Goal: Information Seeking & Learning: Learn about a topic

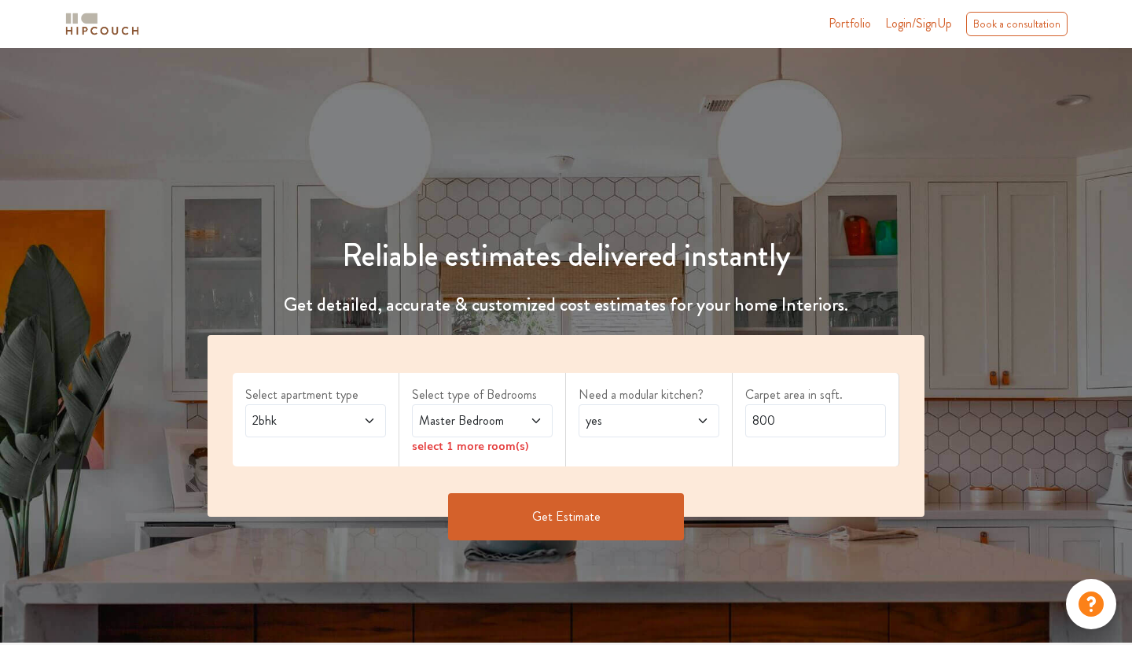
click at [350, 427] on span at bounding box center [359, 420] width 31 height 19
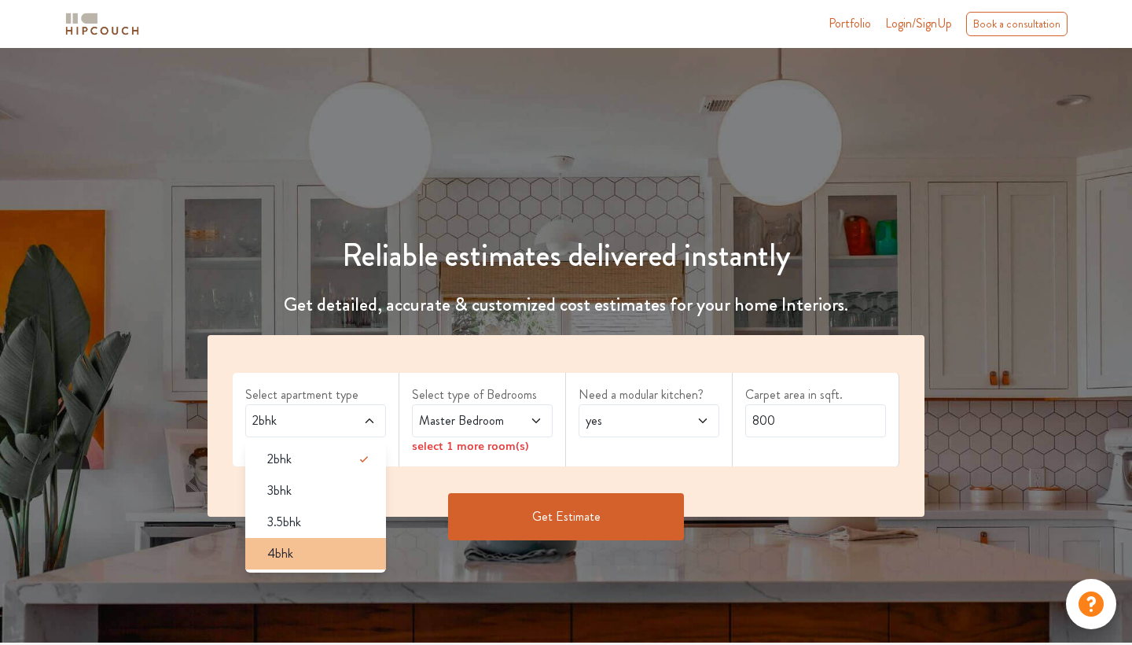
click at [315, 551] on div "4bhk" at bounding box center [320, 553] width 131 height 19
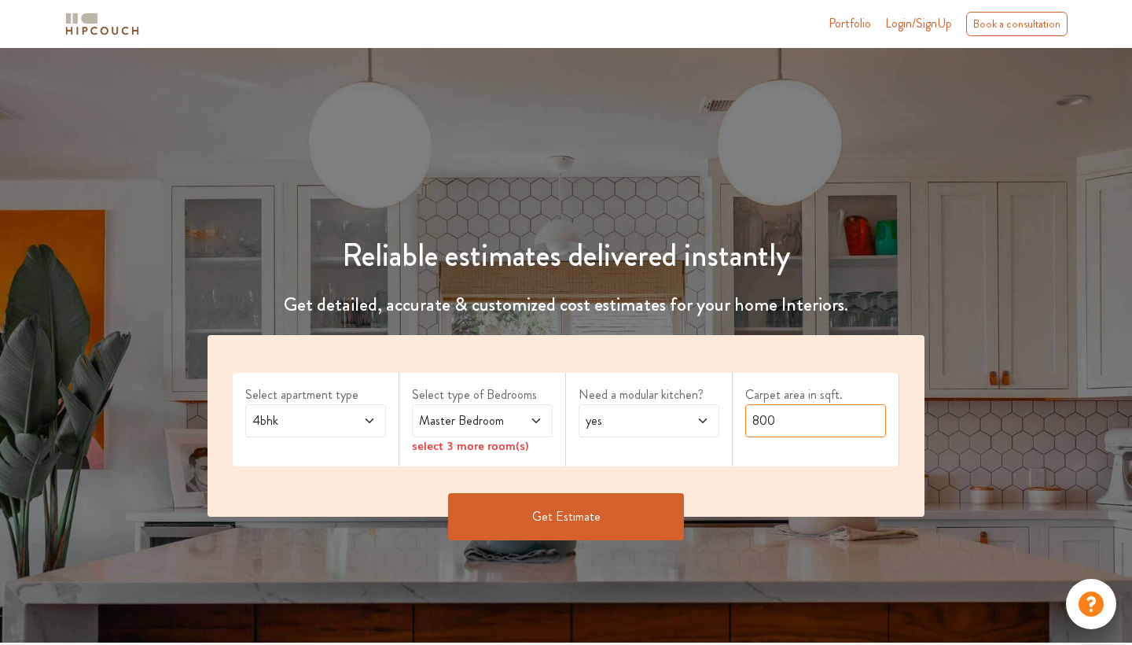
drag, startPoint x: 800, startPoint y: 420, endPoint x: 712, endPoint y: 416, distance: 87.4
click at [712, 416] on div "Select apartment type 4bhk Select type of Bedrooms Master Bedroom select 3 more…" at bounding box center [566, 426] width 717 height 182
type input "2000"
click at [573, 514] on button "Get Estimate" at bounding box center [566, 516] width 236 height 47
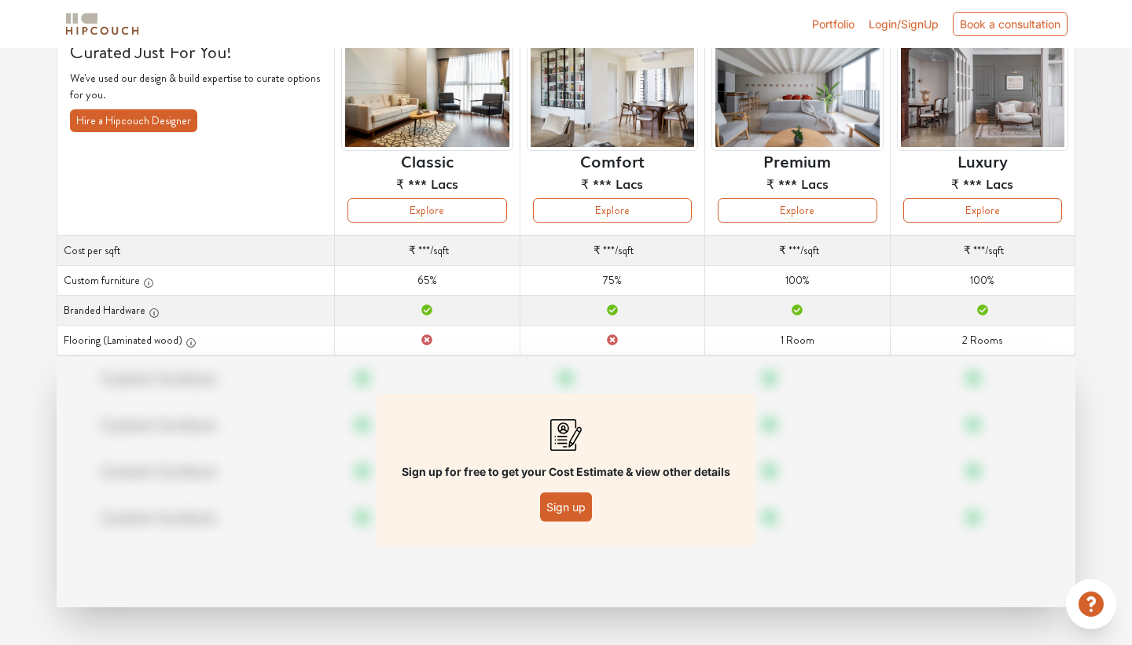
scroll to position [133, 0]
click at [567, 511] on button "Sign up" at bounding box center [566, 506] width 52 height 29
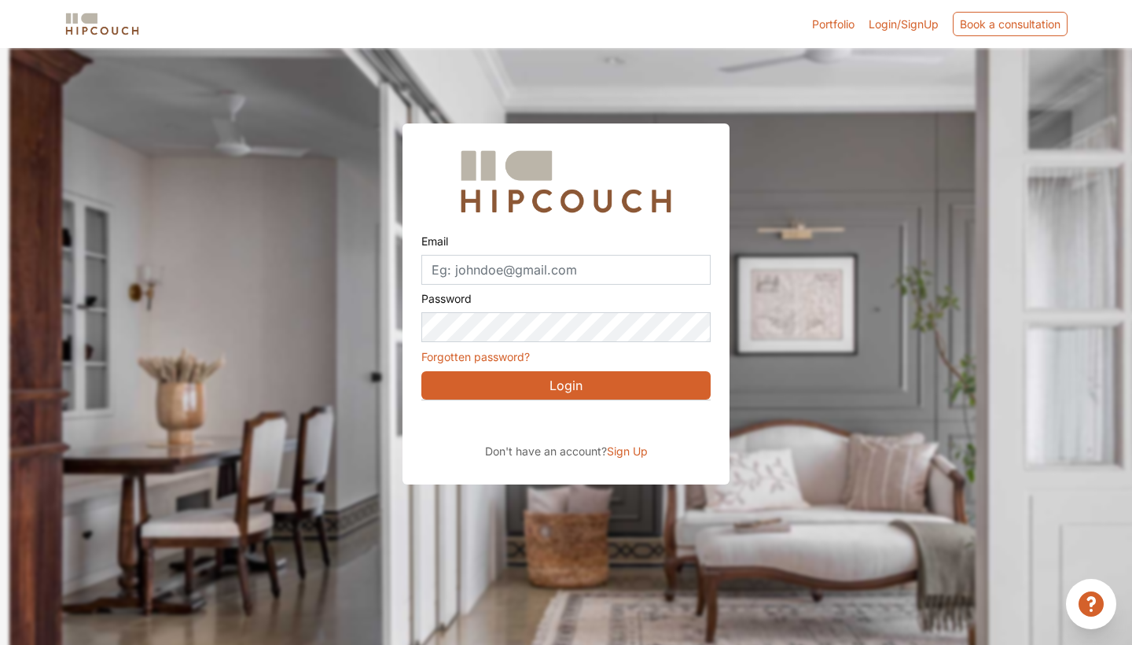
click at [606, 426] on div "Sign in with Google. Opens in new tab" at bounding box center [565, 422] width 288 height 35
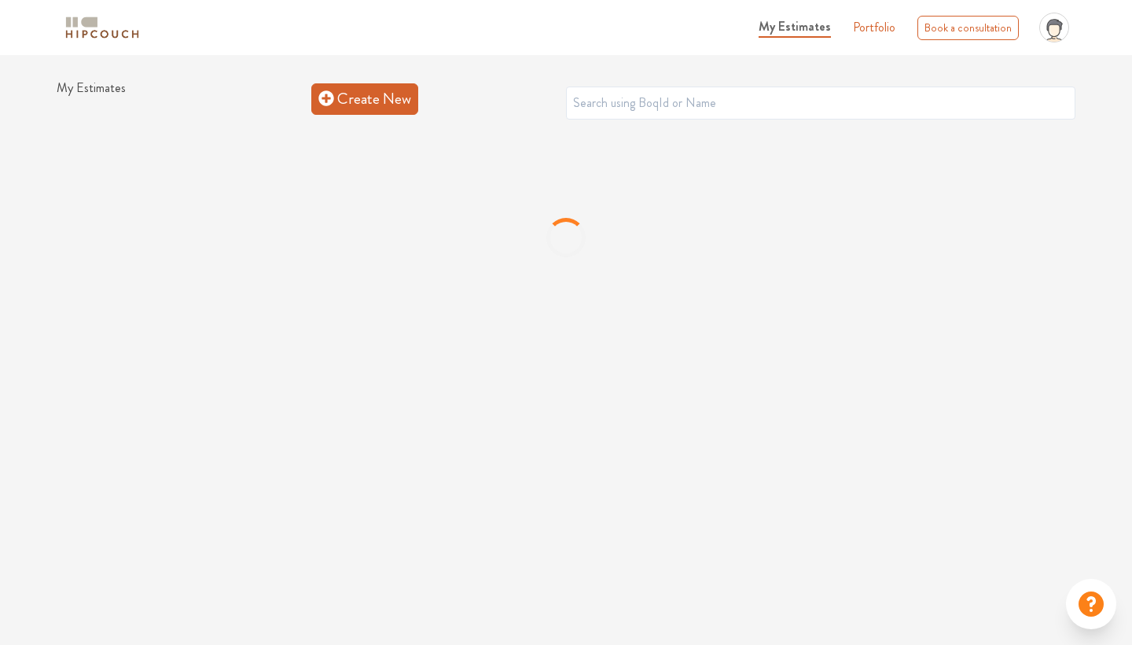
click at [372, 98] on link "Create New" at bounding box center [364, 98] width 107 height 31
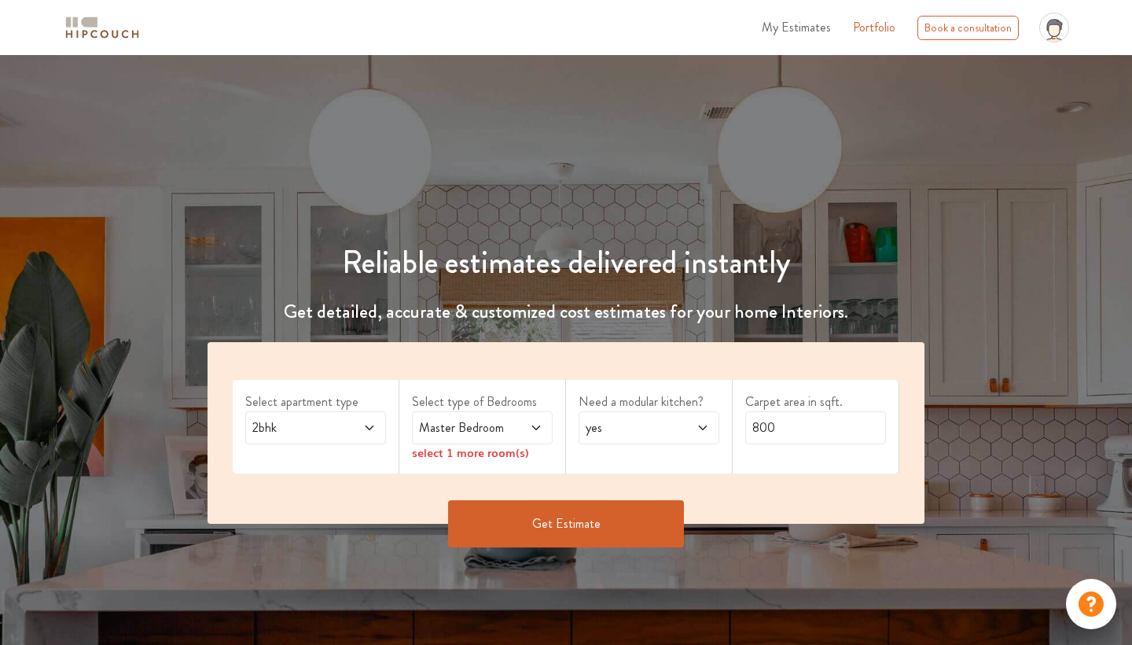
click at [366, 436] on div "2bhk" at bounding box center [315, 427] width 141 height 33
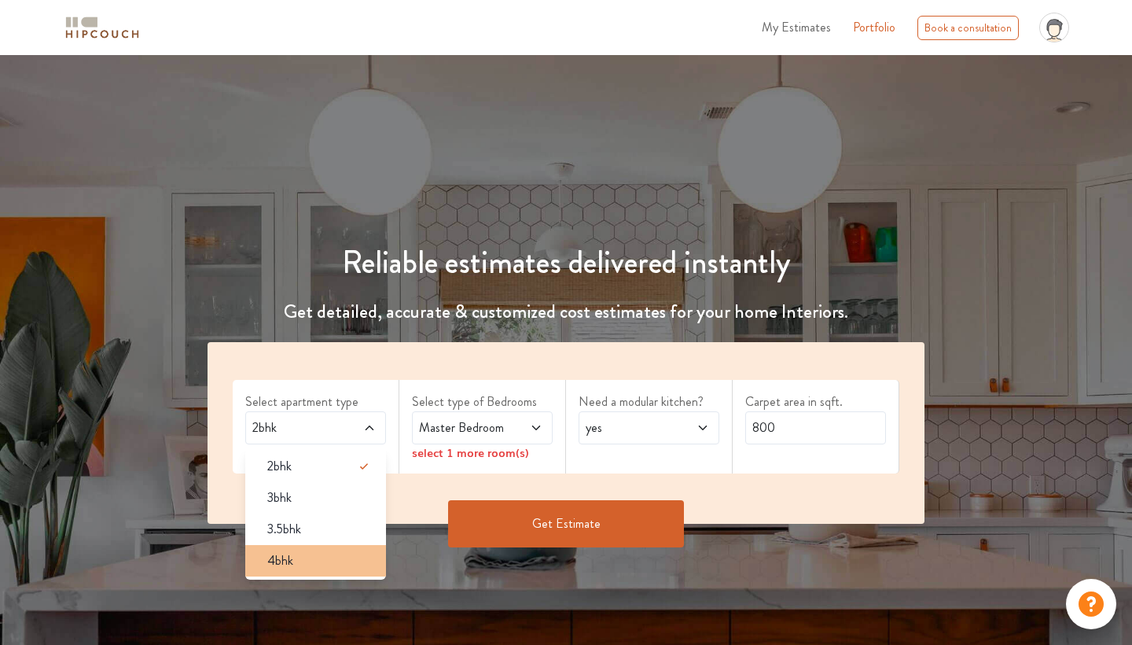
click at [296, 556] on div "4bhk" at bounding box center [320, 560] width 131 height 19
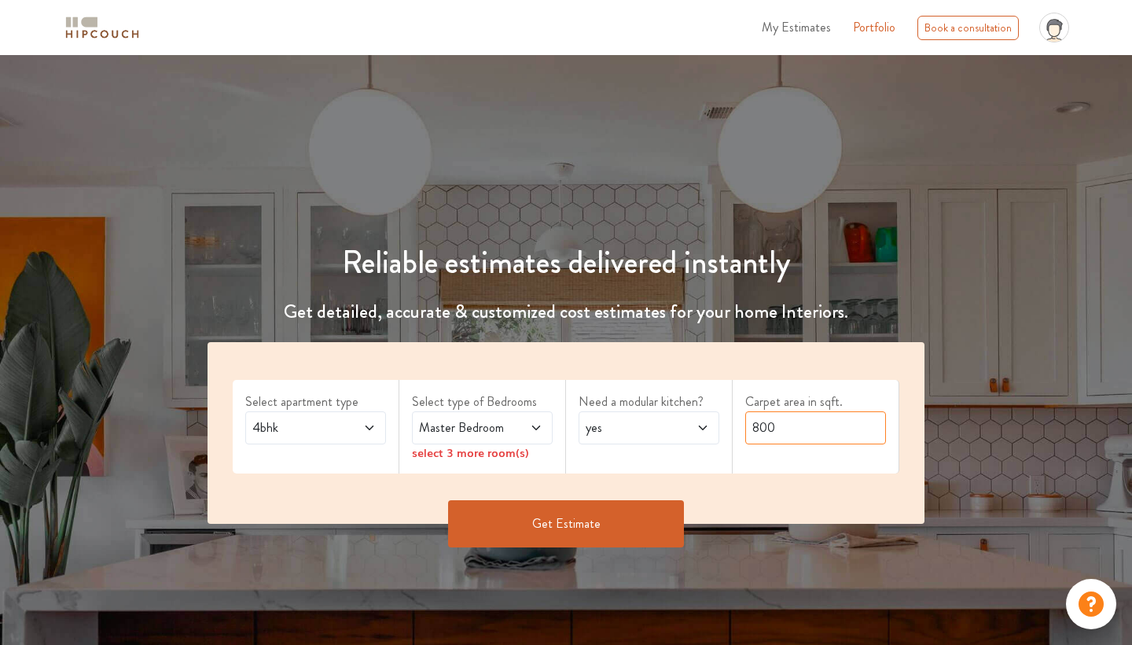
drag, startPoint x: 812, startPoint y: 417, endPoint x: 740, endPoint y: 418, distance: 72.3
click at [740, 418] on div "Carpet area in sqft. 800" at bounding box center [816, 427] width 167 height 94
drag, startPoint x: 795, startPoint y: 429, endPoint x: 685, endPoint y: 427, distance: 110.1
click at [685, 427] on div "Select apartment type 4bhk Select type of Bedrooms Master Bedroom select 3 more…" at bounding box center [566, 433] width 717 height 182
type input "2000"
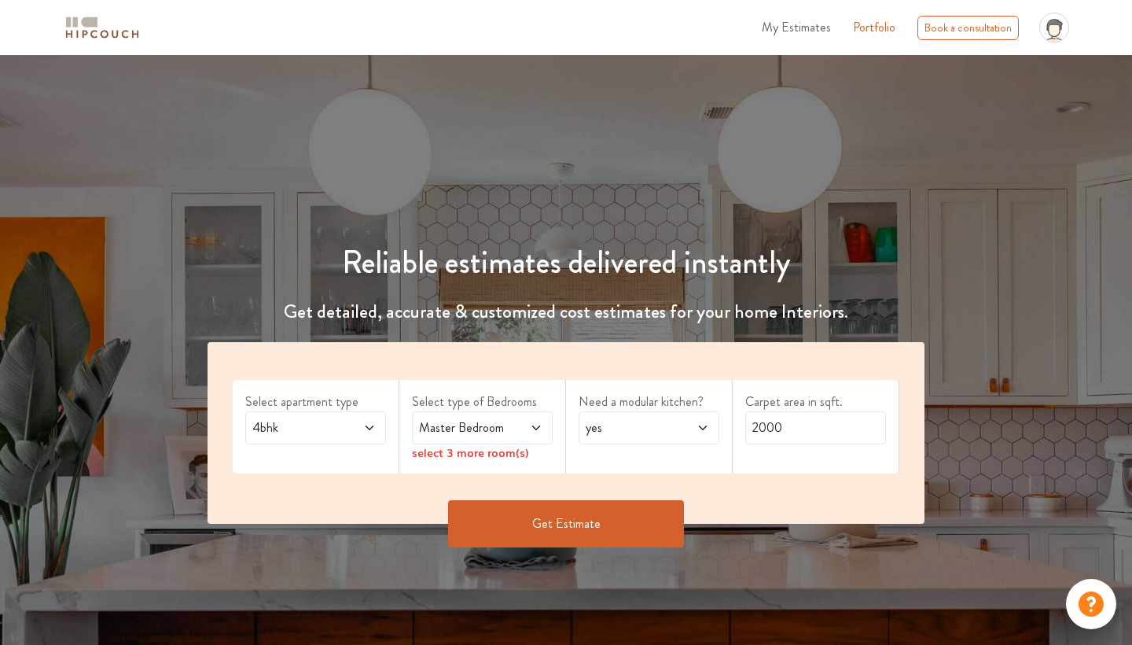
click at [591, 532] on button "Get Estimate" at bounding box center [566, 523] width 236 height 47
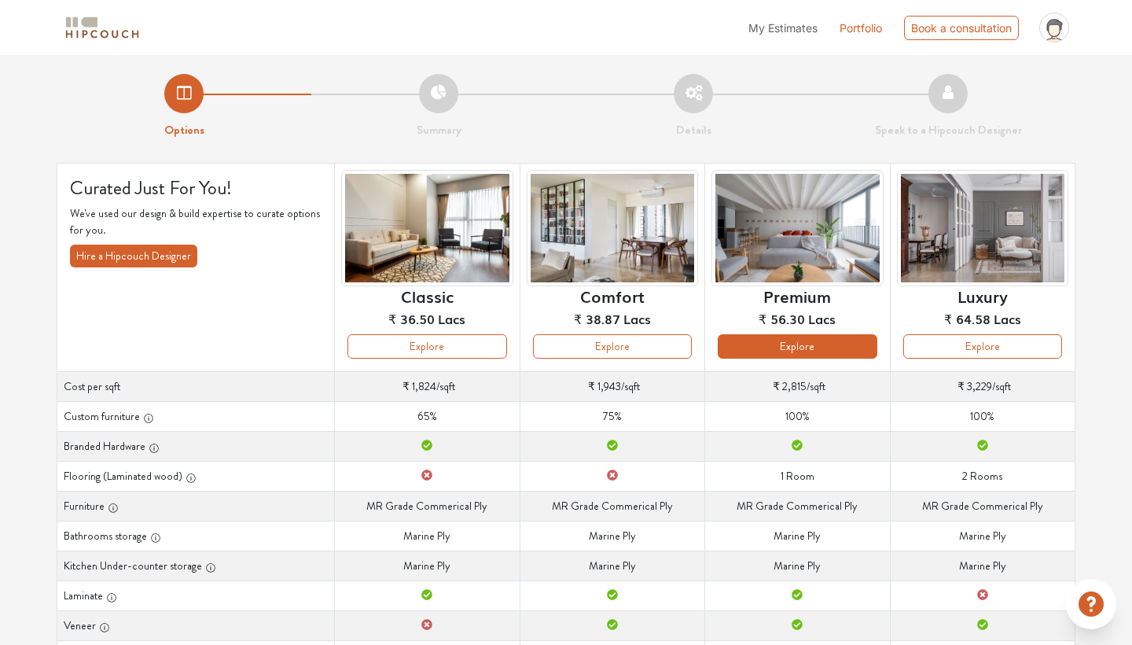
click at [831, 345] on button "Explore" at bounding box center [797, 346] width 159 height 24
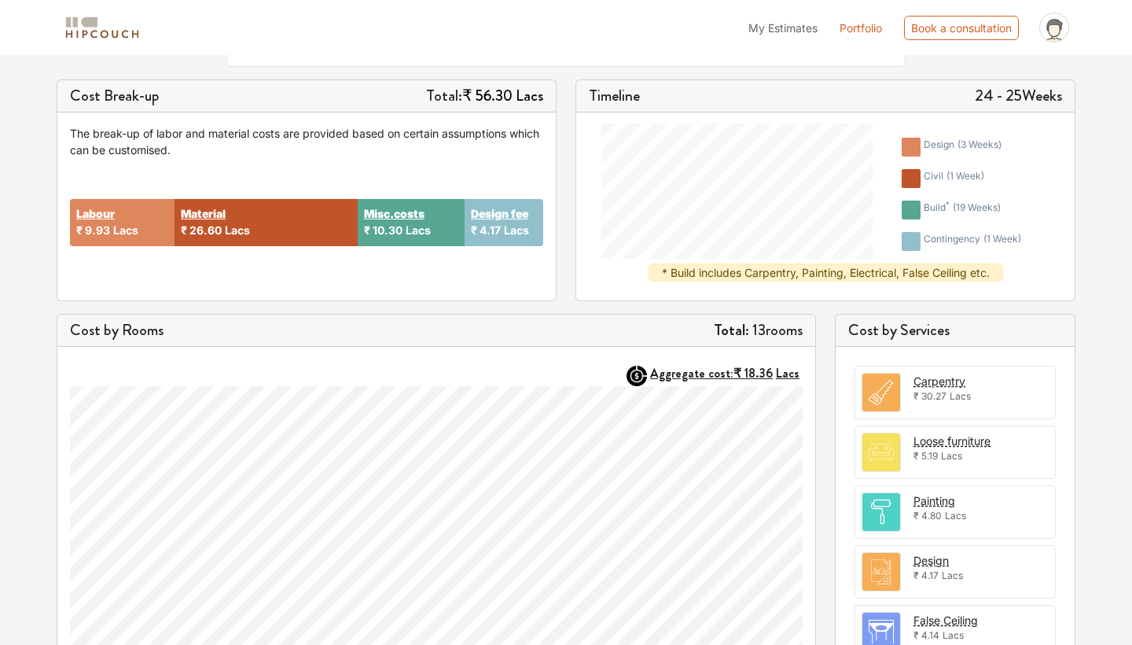
scroll to position [210, 0]
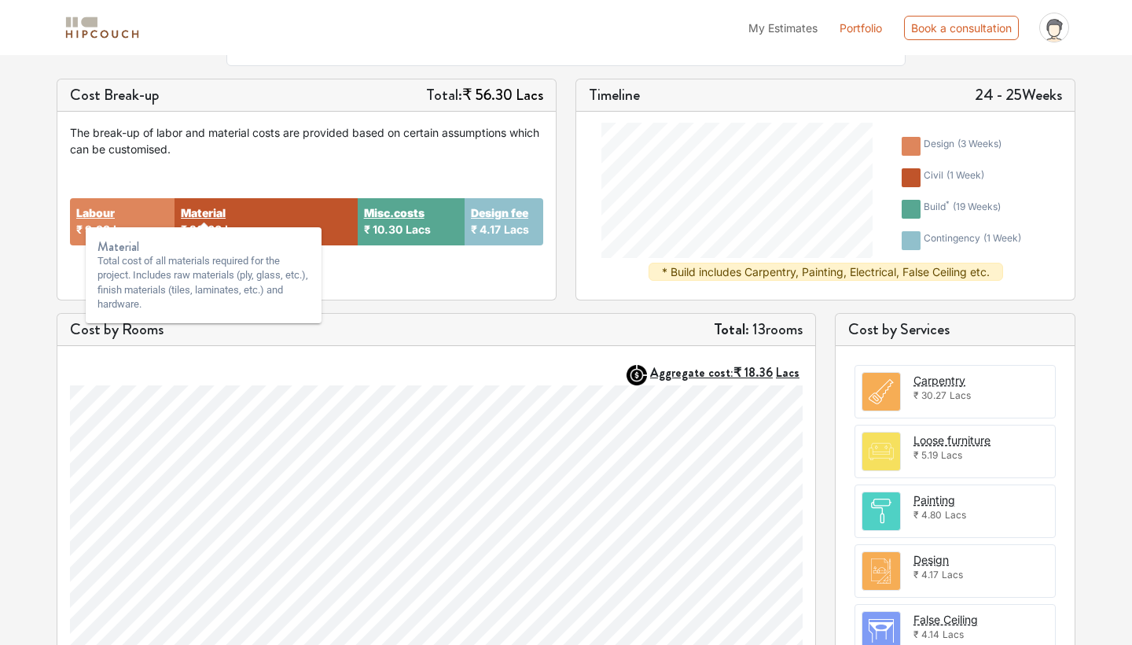
click at [206, 212] on strong "Material" at bounding box center [203, 212] width 45 height 17
click at [212, 214] on strong "Material" at bounding box center [203, 212] width 45 height 17
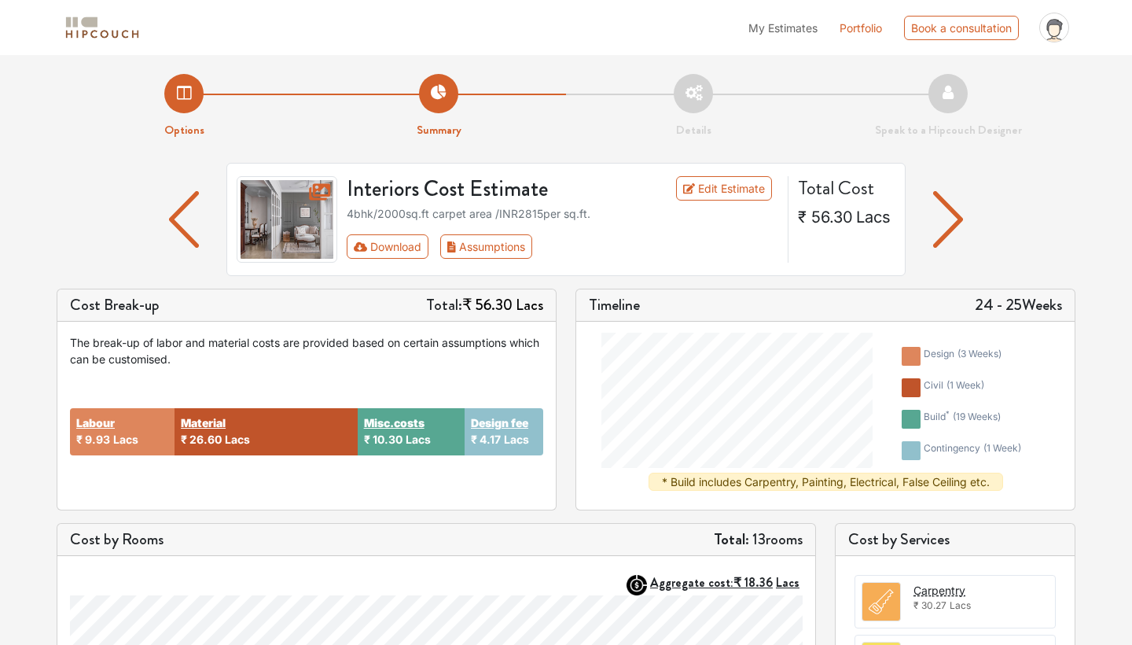
scroll to position [0, 0]
click at [696, 97] on li "Details" at bounding box center [693, 106] width 255 height 65
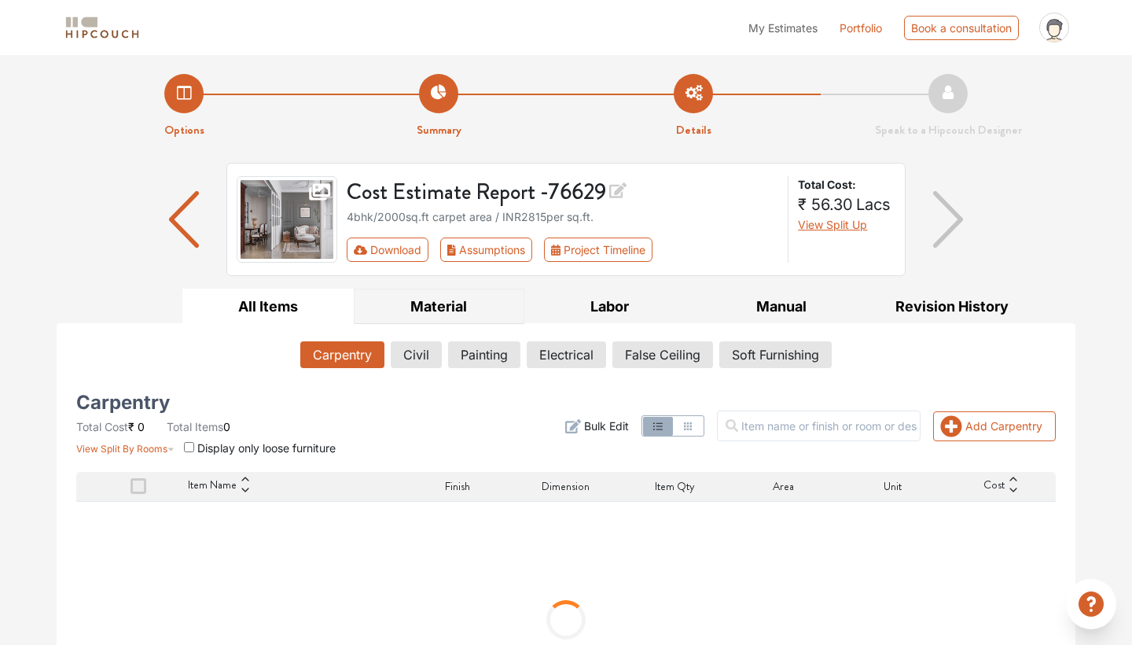
click at [451, 307] on button "Material" at bounding box center [439, 306] width 171 height 35
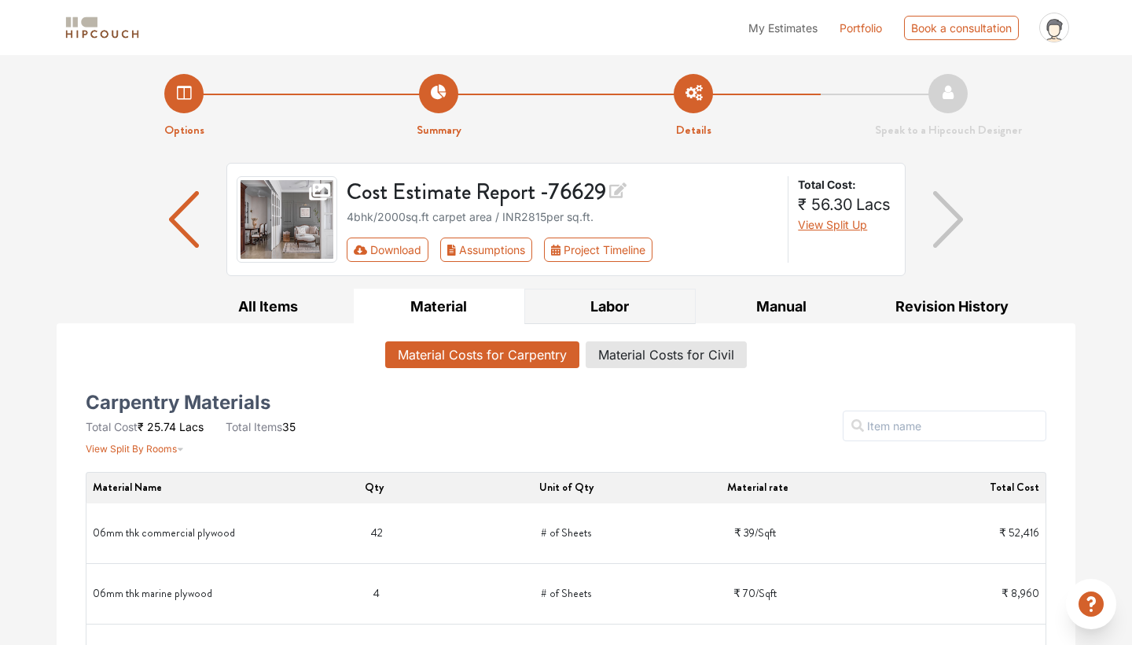
click at [627, 311] on button "Labor" at bounding box center [609, 306] width 171 height 35
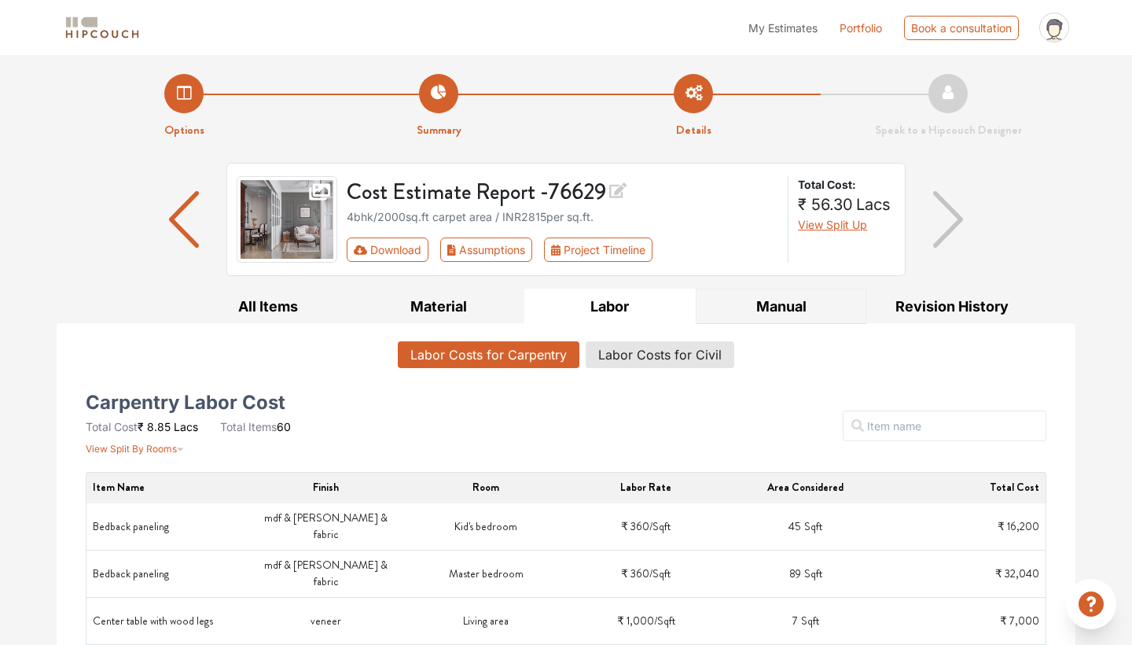
click at [776, 303] on button "Manual" at bounding box center [781, 306] width 171 height 35
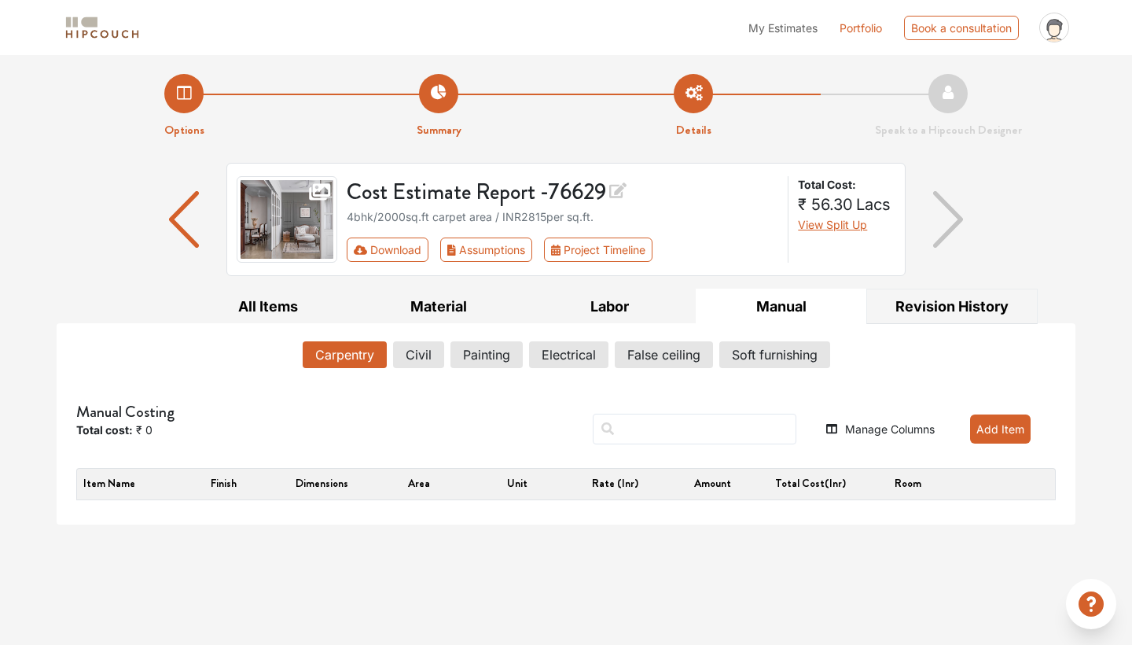
click at [940, 314] on button "Revision History" at bounding box center [951, 306] width 171 height 35
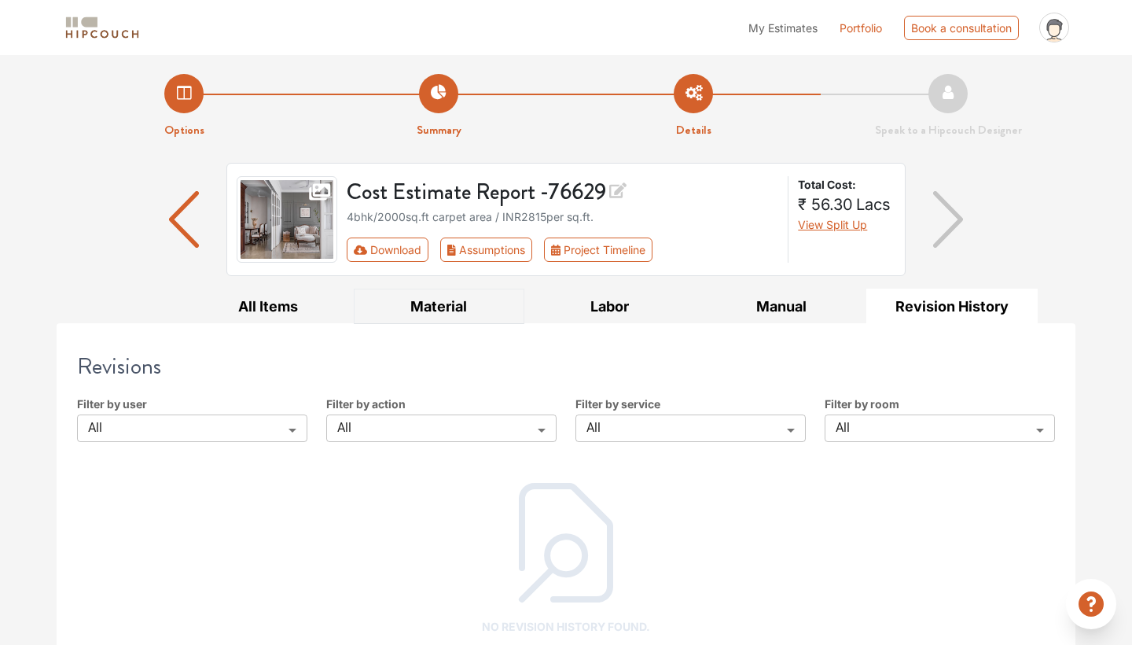
click at [427, 307] on button "Material" at bounding box center [439, 306] width 171 height 35
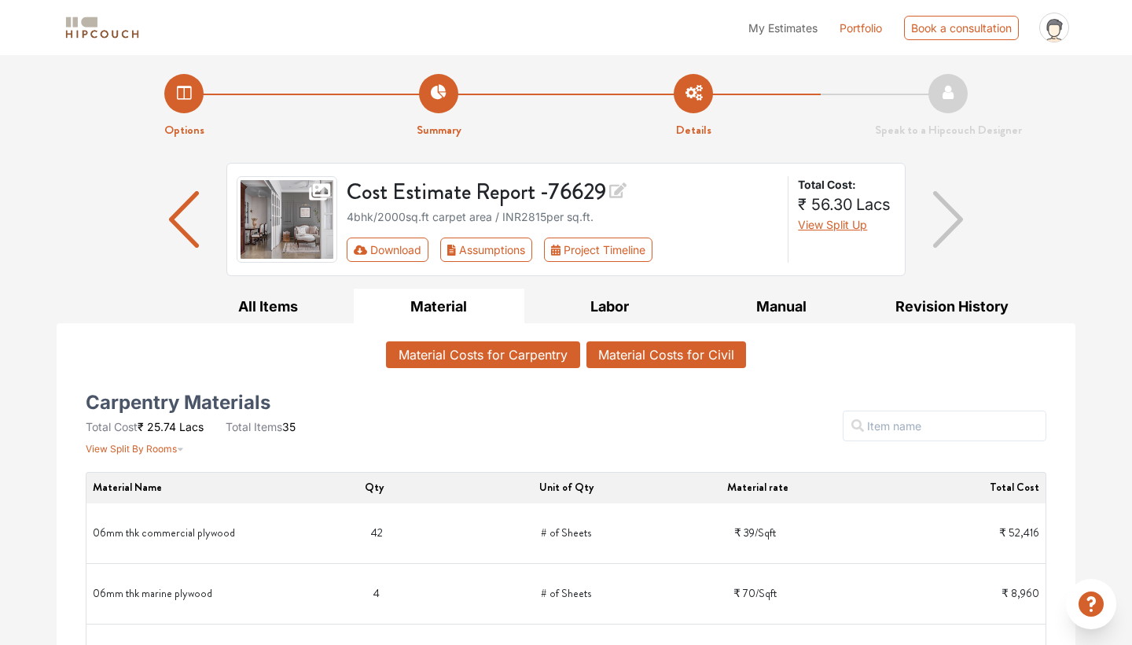
click at [649, 351] on button "Material Costs for Civil" at bounding box center [667, 354] width 160 height 27
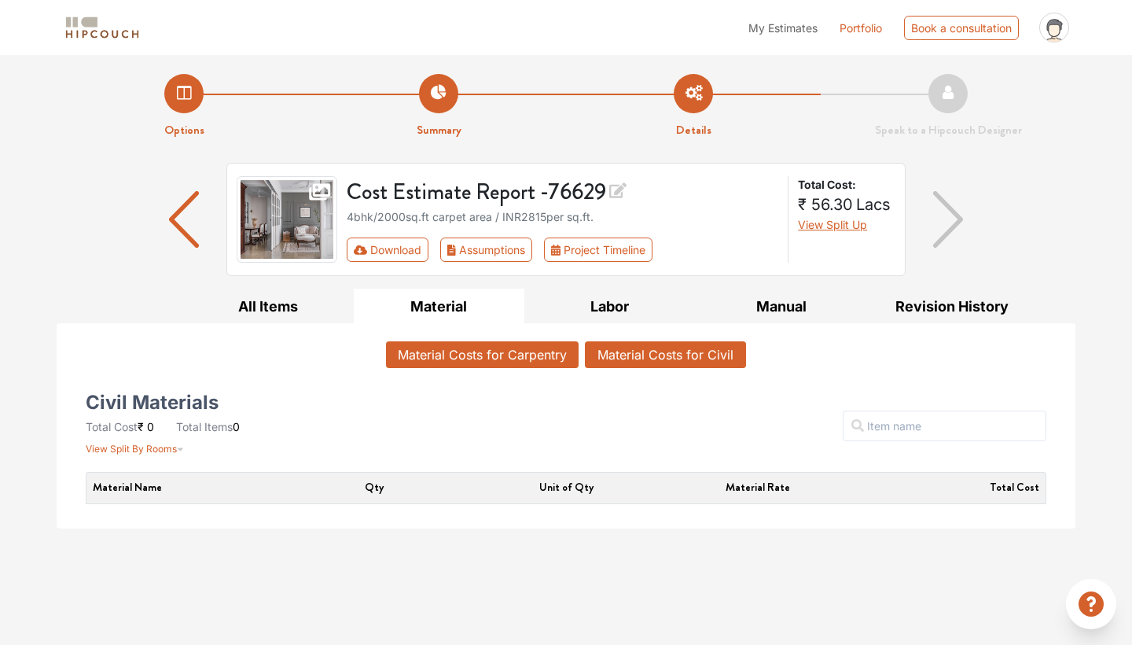
click at [540, 362] on button "Material Costs for Carpentry" at bounding box center [482, 354] width 193 height 27
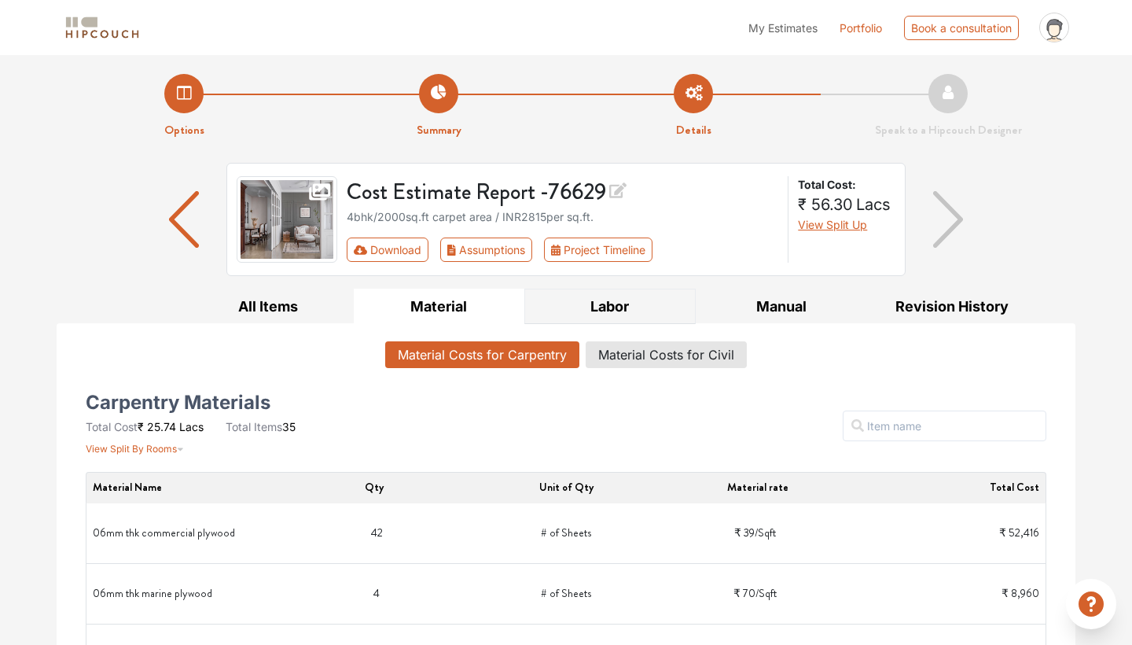
click at [606, 298] on button "Labor" at bounding box center [609, 306] width 171 height 35
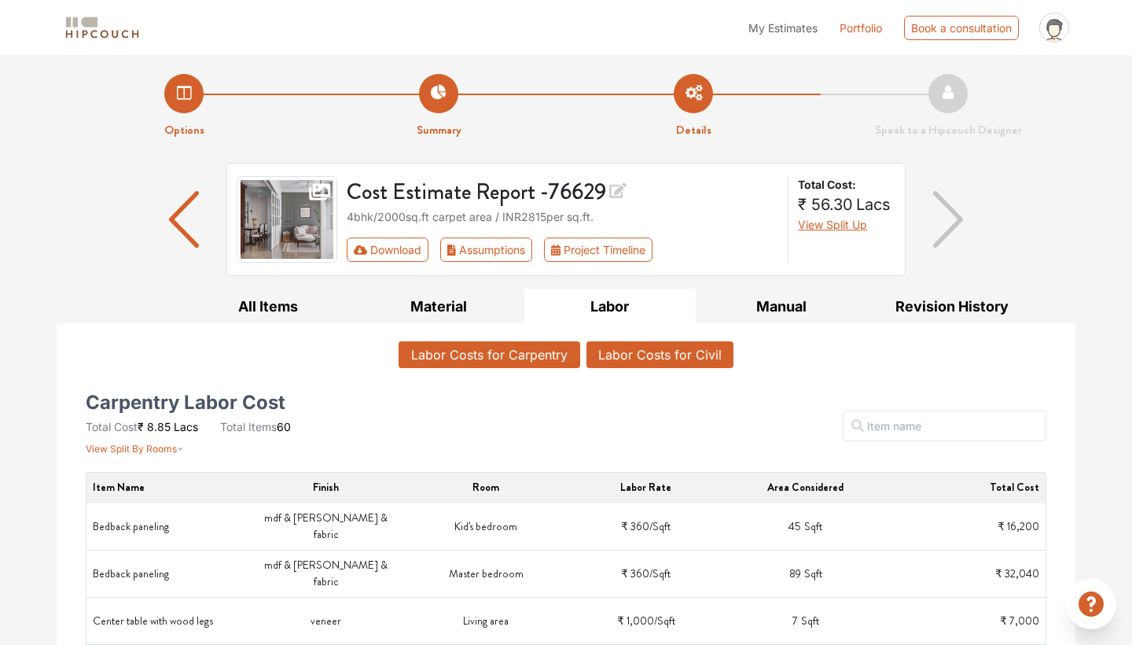
click at [651, 350] on button "Labor Costs for Civil" at bounding box center [660, 354] width 147 height 27
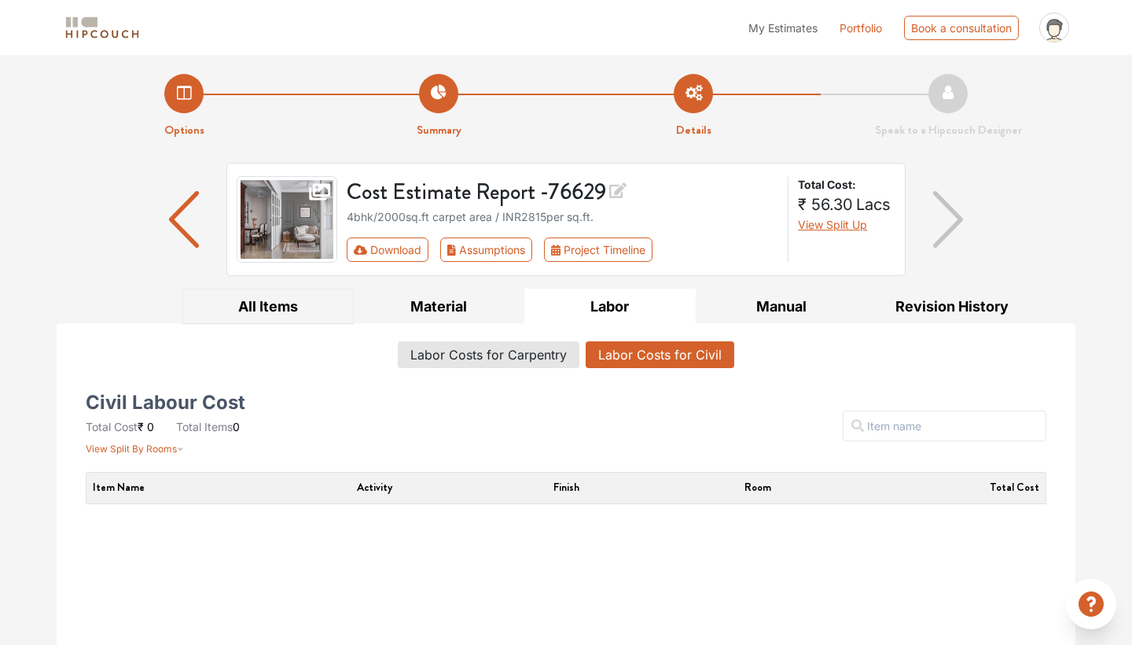
click at [272, 302] on button "All Items" at bounding box center [267, 306] width 171 height 35
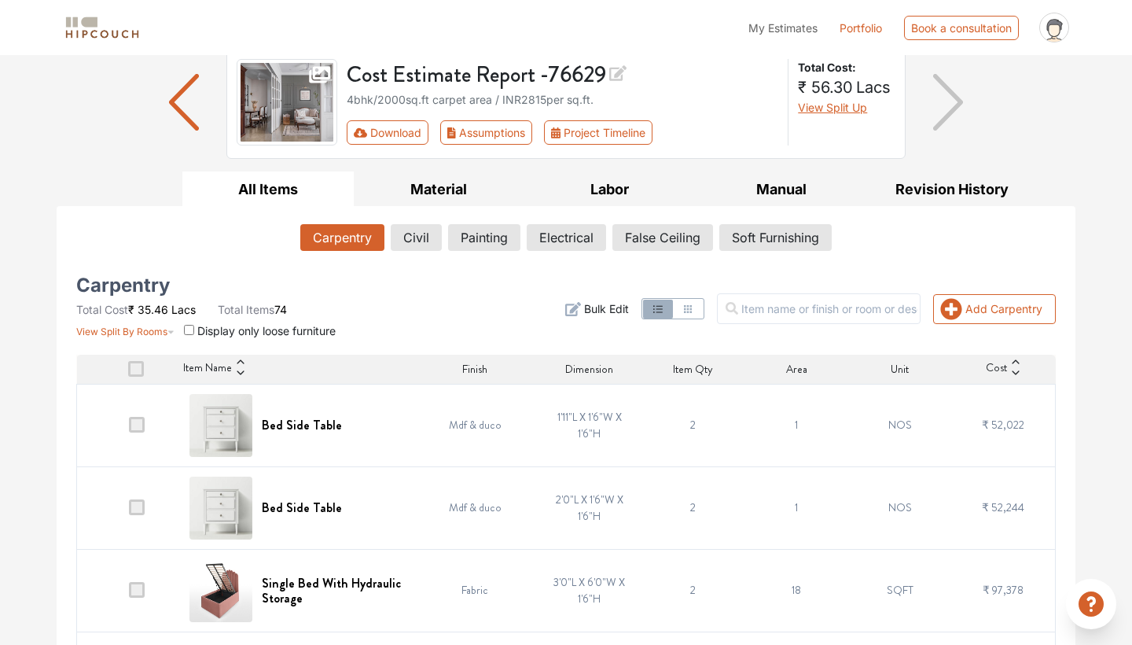
scroll to position [118, 0]
click at [419, 232] on button "Civil" at bounding box center [417, 236] width 50 height 27
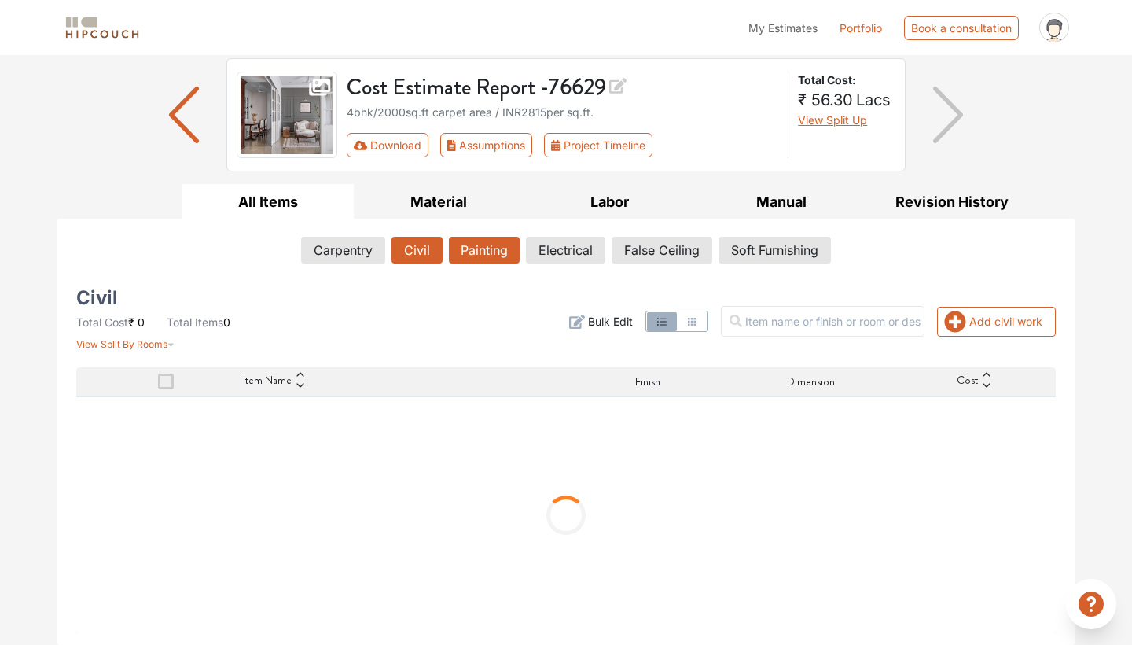
click at [484, 237] on button "Painting" at bounding box center [484, 250] width 71 height 27
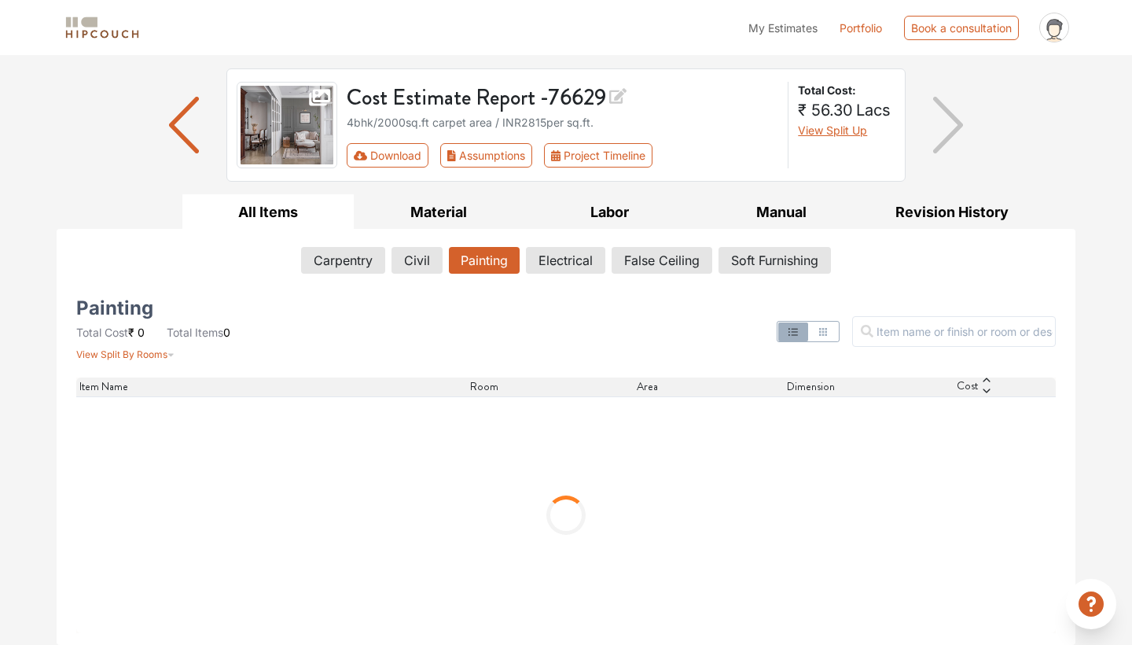
scroll to position [94, 0]
click at [410, 267] on button "Civil" at bounding box center [417, 260] width 50 height 27
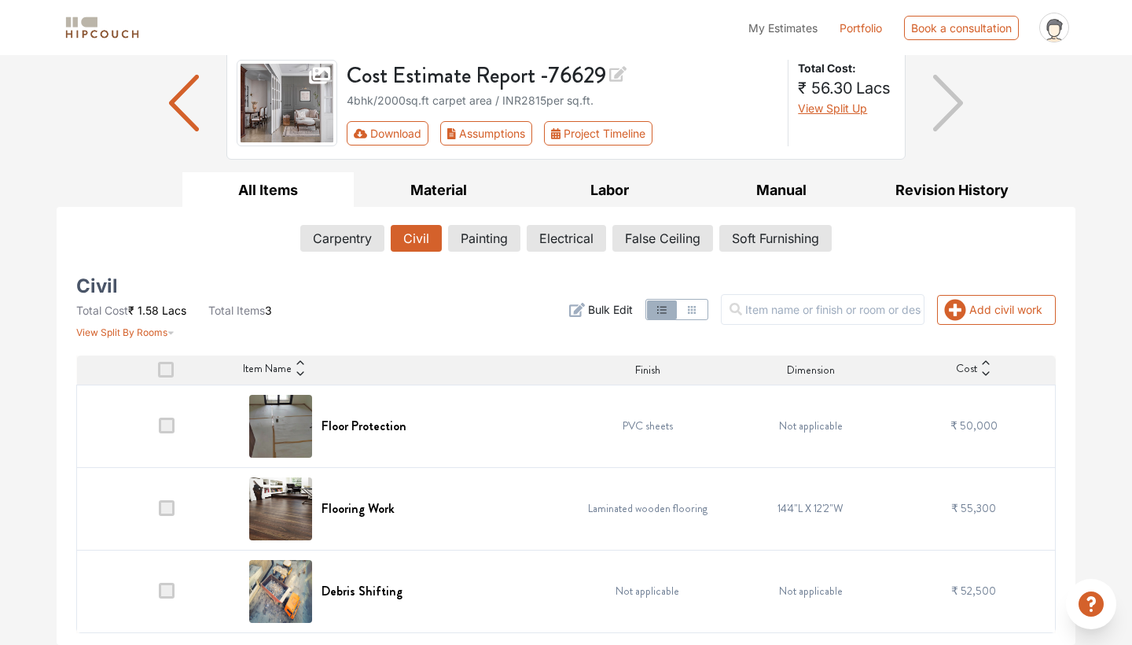
scroll to position [116, 0]
click at [488, 235] on button "Painting" at bounding box center [484, 238] width 71 height 27
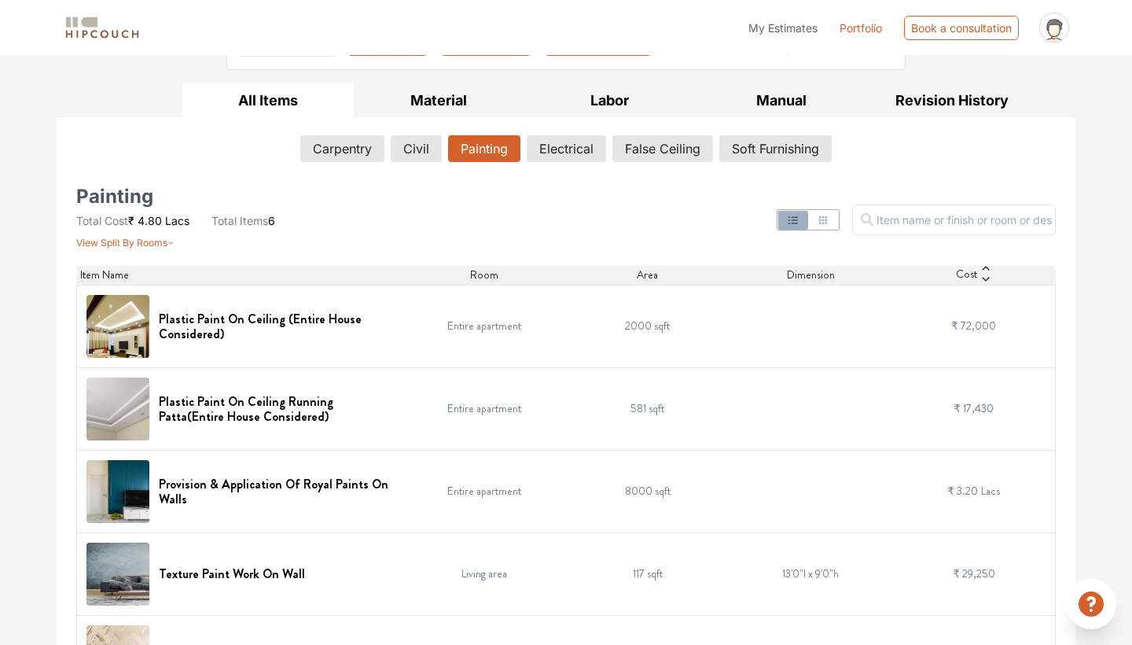
scroll to position [197, 0]
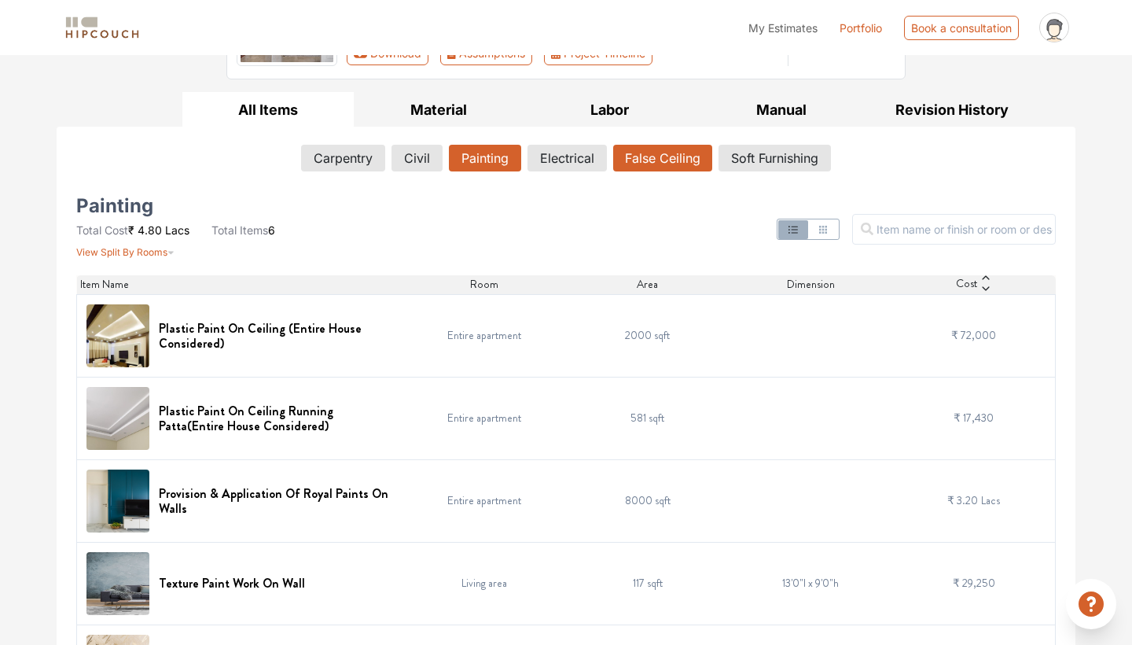
click at [664, 159] on button "False Ceiling" at bounding box center [662, 158] width 99 height 27
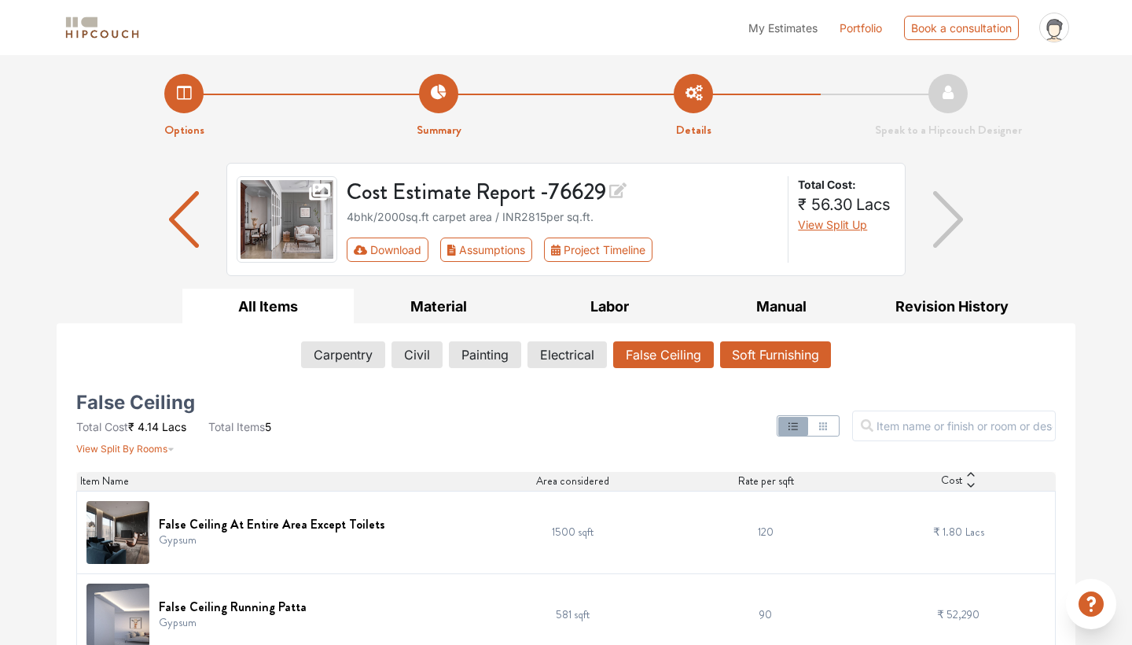
scroll to position [0, 0]
click at [785, 360] on button "Soft Furnishing" at bounding box center [775, 354] width 111 height 27
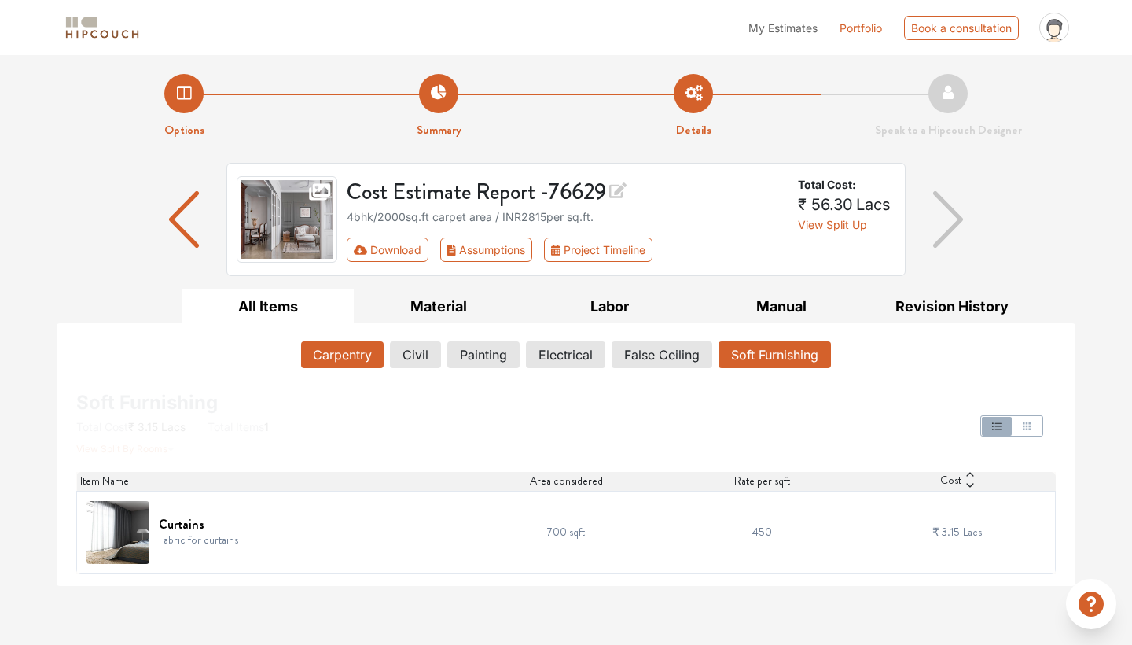
click at [372, 350] on button "Carpentry" at bounding box center [342, 354] width 83 height 27
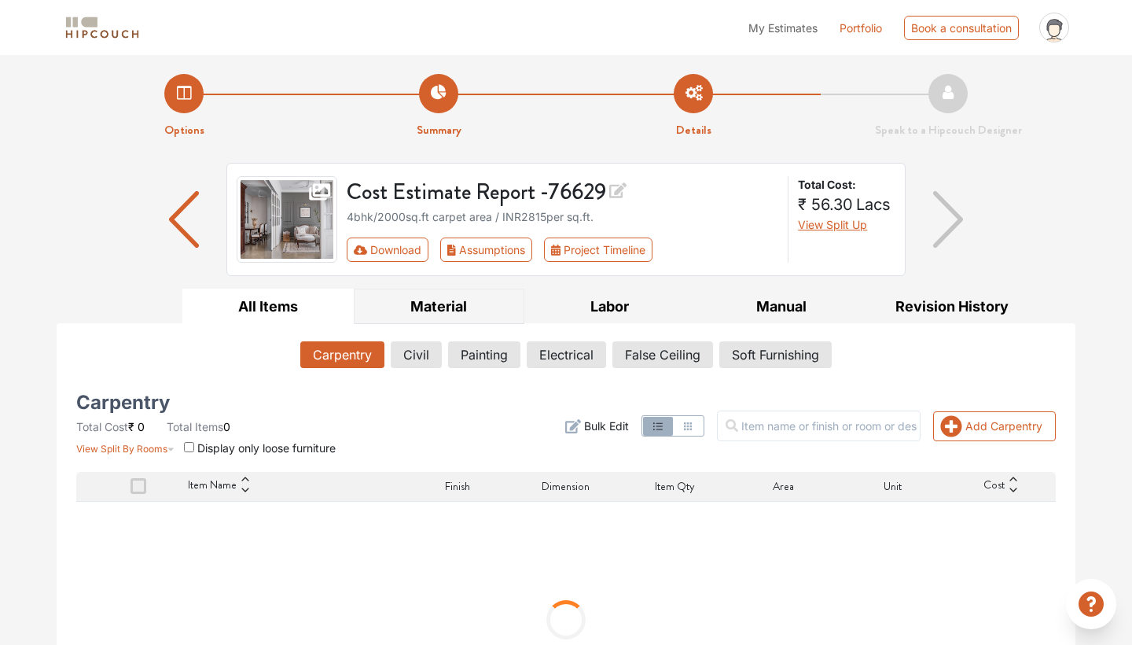
click at [441, 307] on button "Material" at bounding box center [439, 306] width 171 height 35
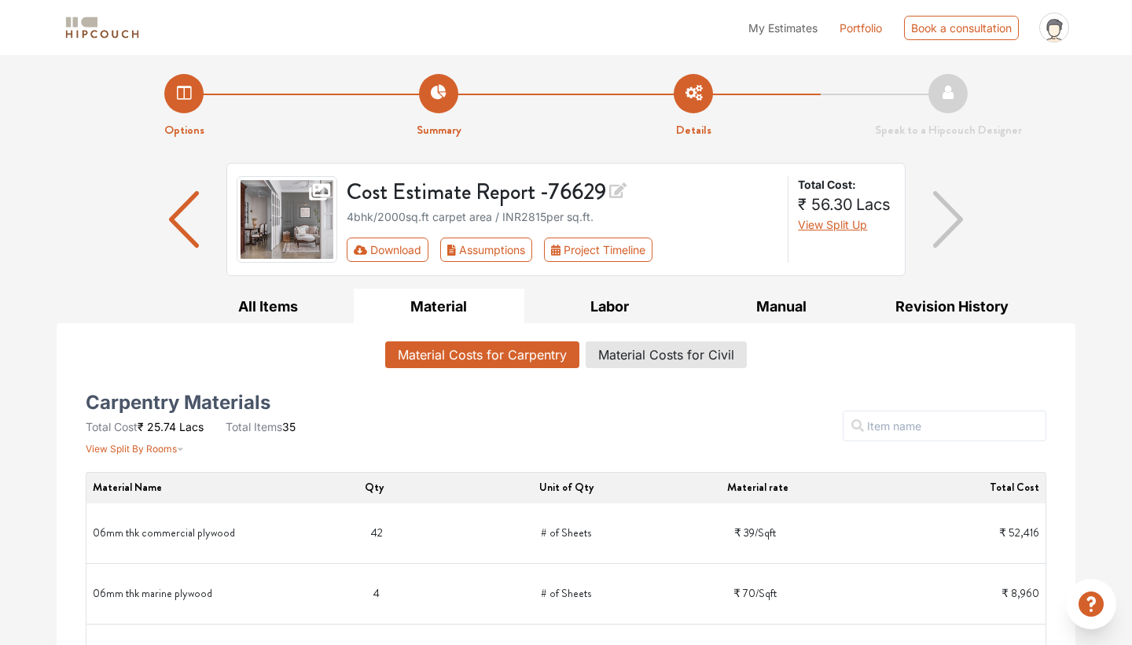
click at [193, 90] on li "Options" at bounding box center [184, 106] width 255 height 65
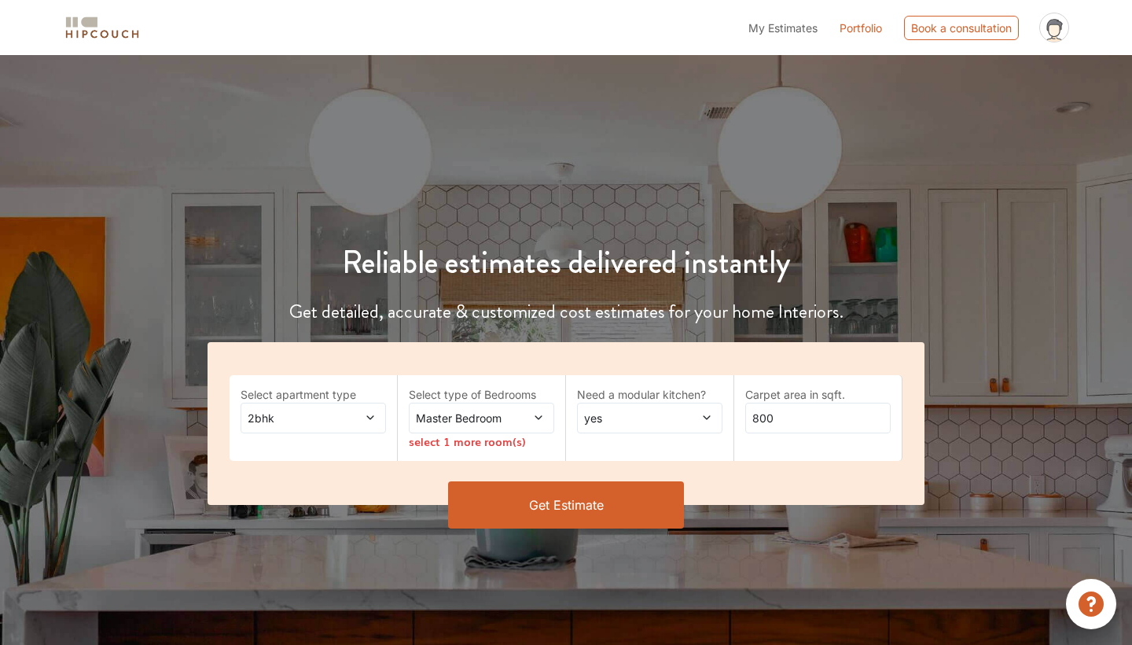
click at [353, 416] on span at bounding box center [359, 418] width 33 height 17
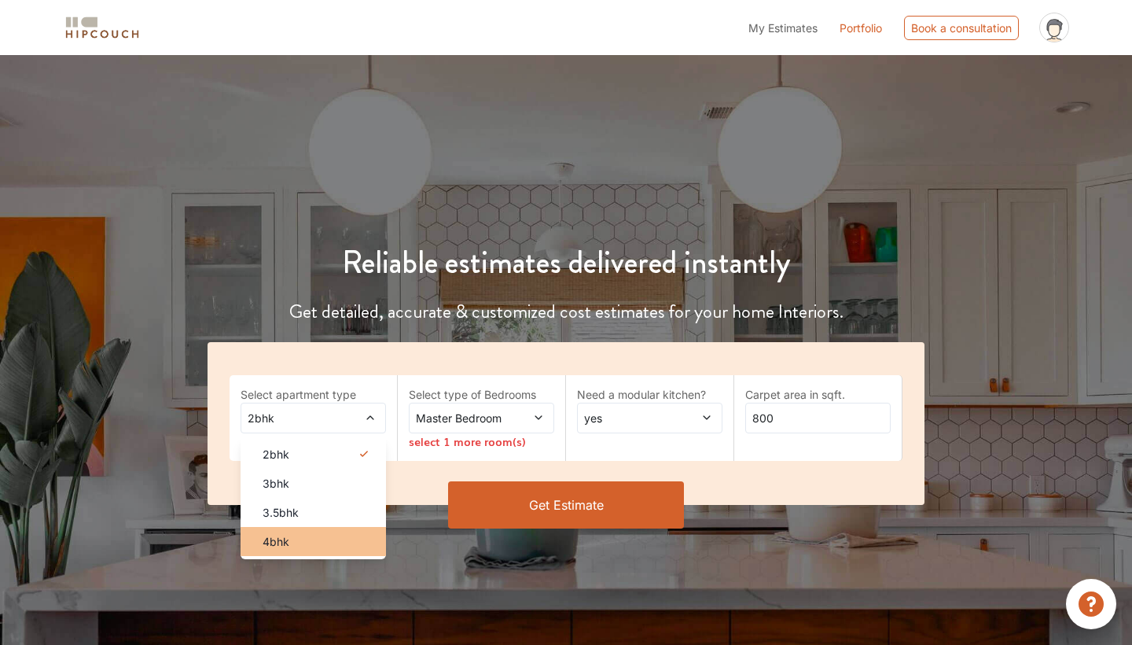
click at [291, 539] on div "4bhk" at bounding box center [318, 541] width 136 height 17
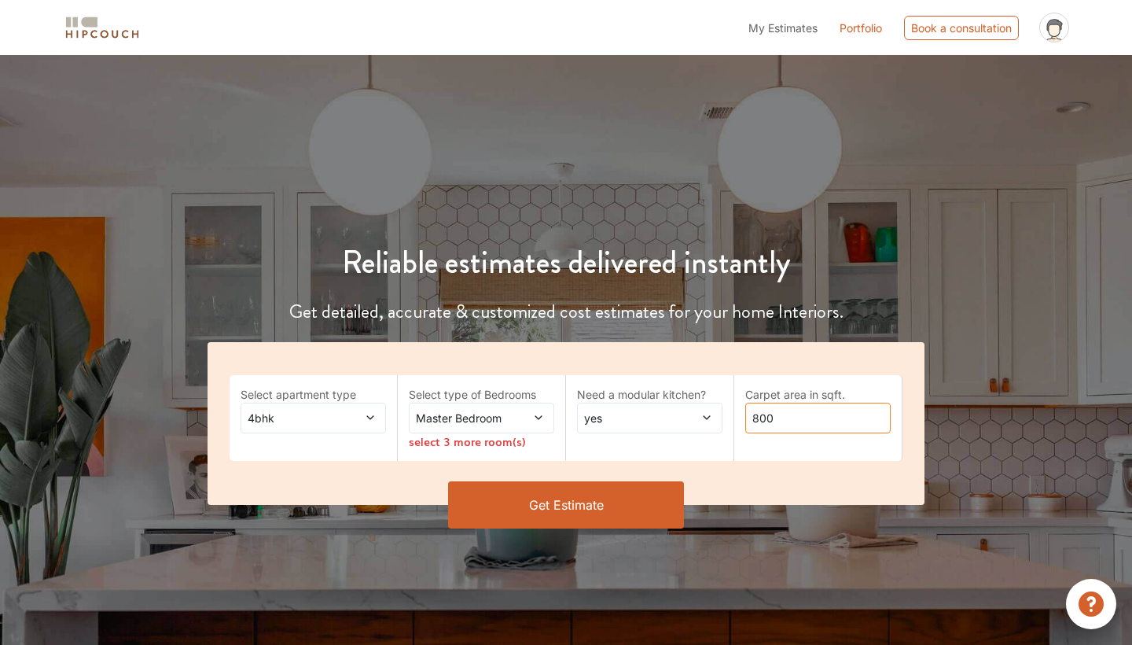
drag, startPoint x: 782, startPoint y: 426, endPoint x: 653, endPoint y: 405, distance: 130.7
click at [653, 405] on div "Select apartment type 4bhk Select type of Bedrooms Master Bedroom select 3 more…" at bounding box center [566, 423] width 717 height 163
type input "2000"
click at [635, 509] on button "Get Estimate" at bounding box center [566, 504] width 236 height 47
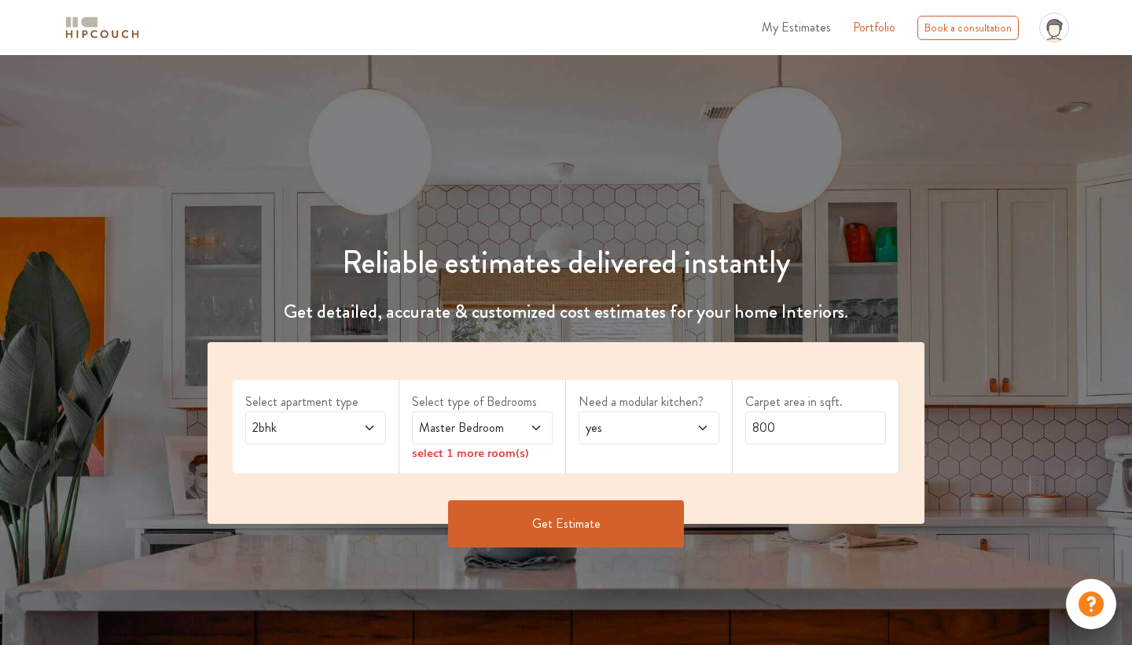
click at [367, 424] on icon at bounding box center [369, 427] width 13 height 13
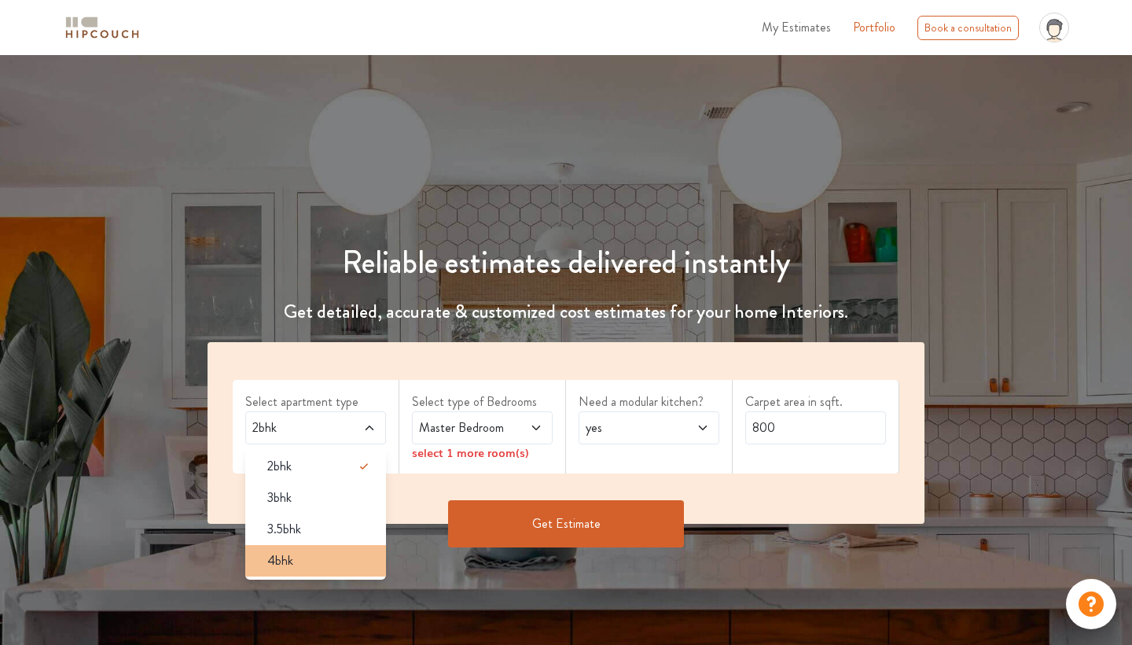
click at [313, 563] on div "4bhk" at bounding box center [320, 560] width 131 height 19
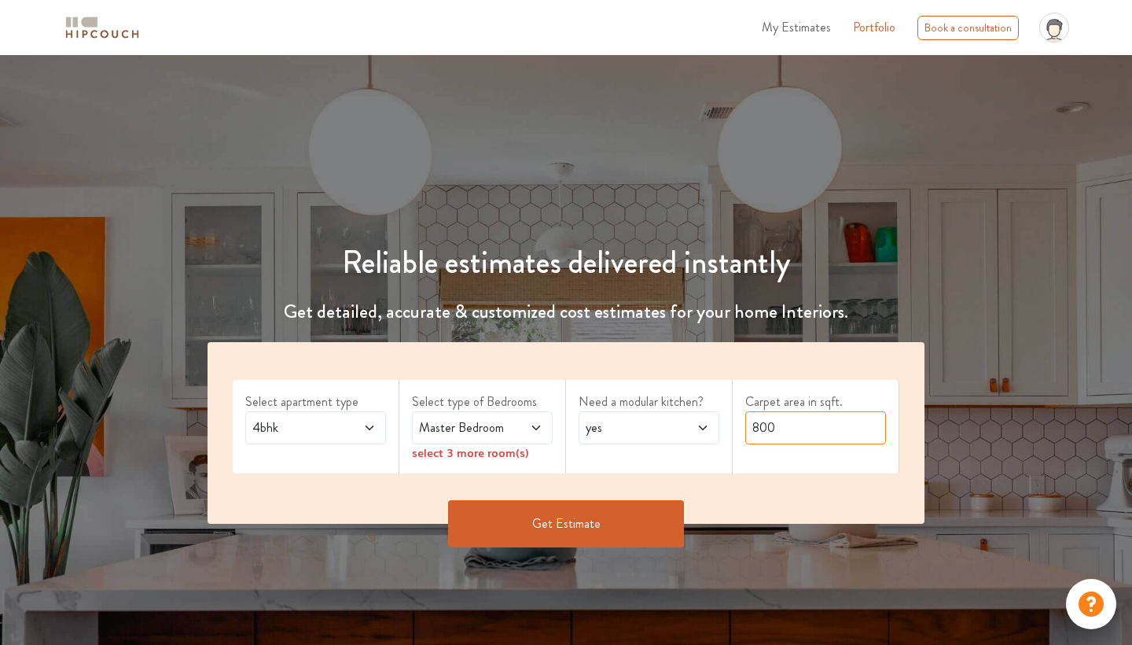
drag, startPoint x: 795, startPoint y: 428, endPoint x: 716, endPoint y: 417, distance: 80.2
click at [716, 417] on div "Select apartment type 4bhk Select type of Bedrooms Master Bedroom select 3 more…" at bounding box center [566, 433] width 717 height 182
type input "2000"
click at [527, 543] on button "Get Estimate" at bounding box center [566, 523] width 236 height 47
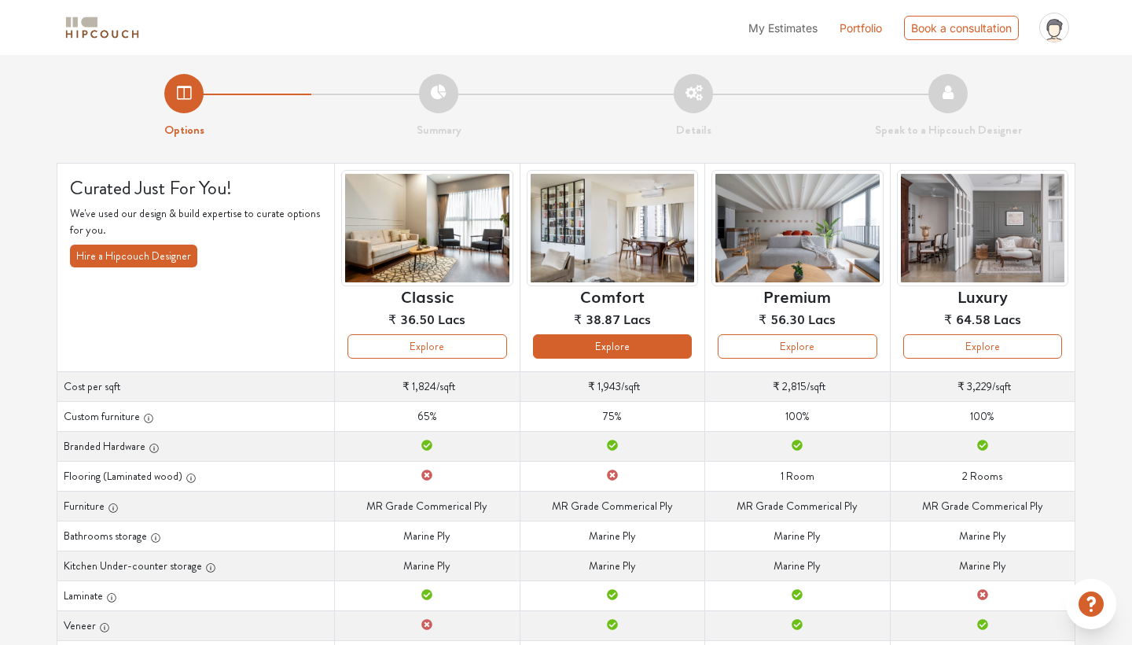
click at [648, 343] on button "Explore" at bounding box center [612, 346] width 159 height 24
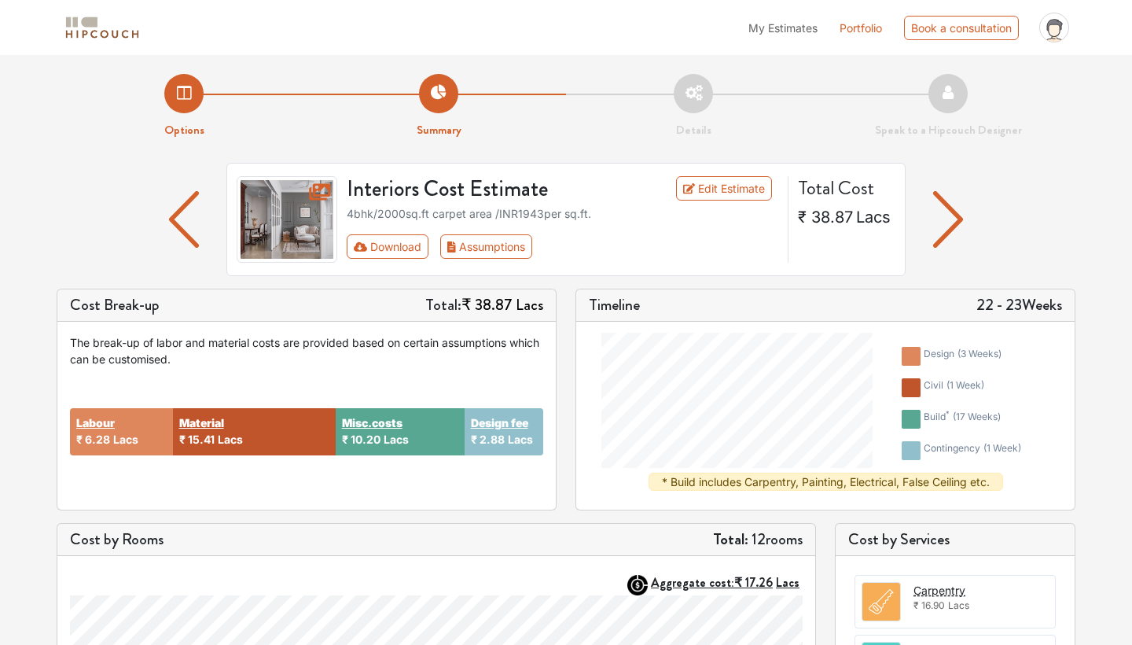
click at [686, 94] on li "Details" at bounding box center [693, 106] width 255 height 65
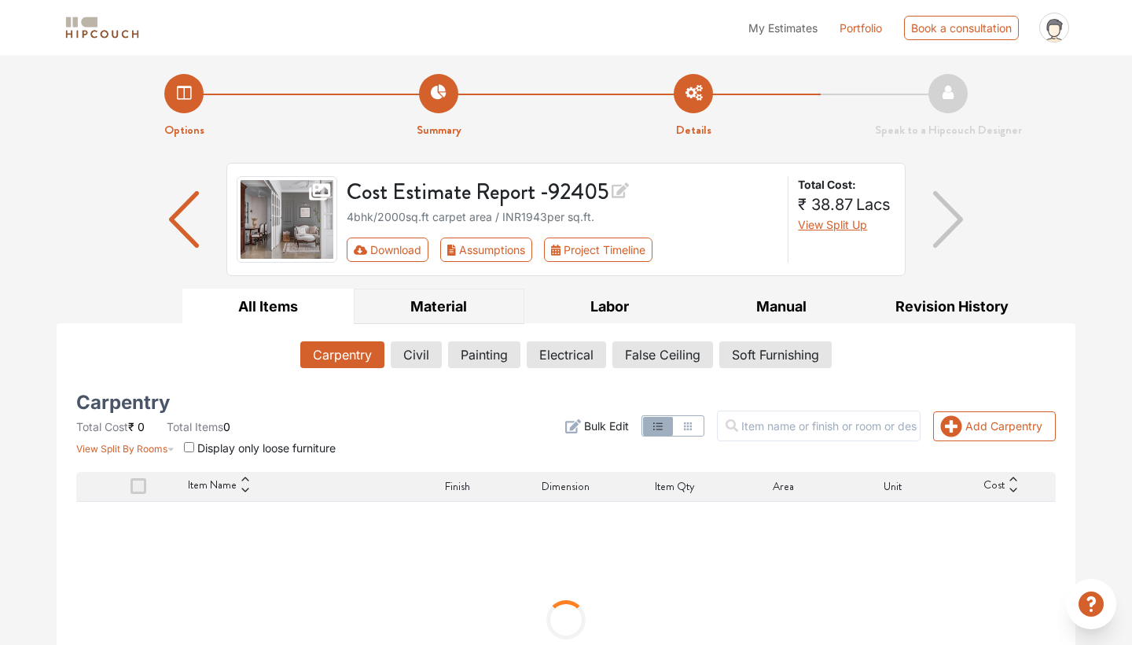
click at [472, 304] on button "Material" at bounding box center [439, 306] width 171 height 35
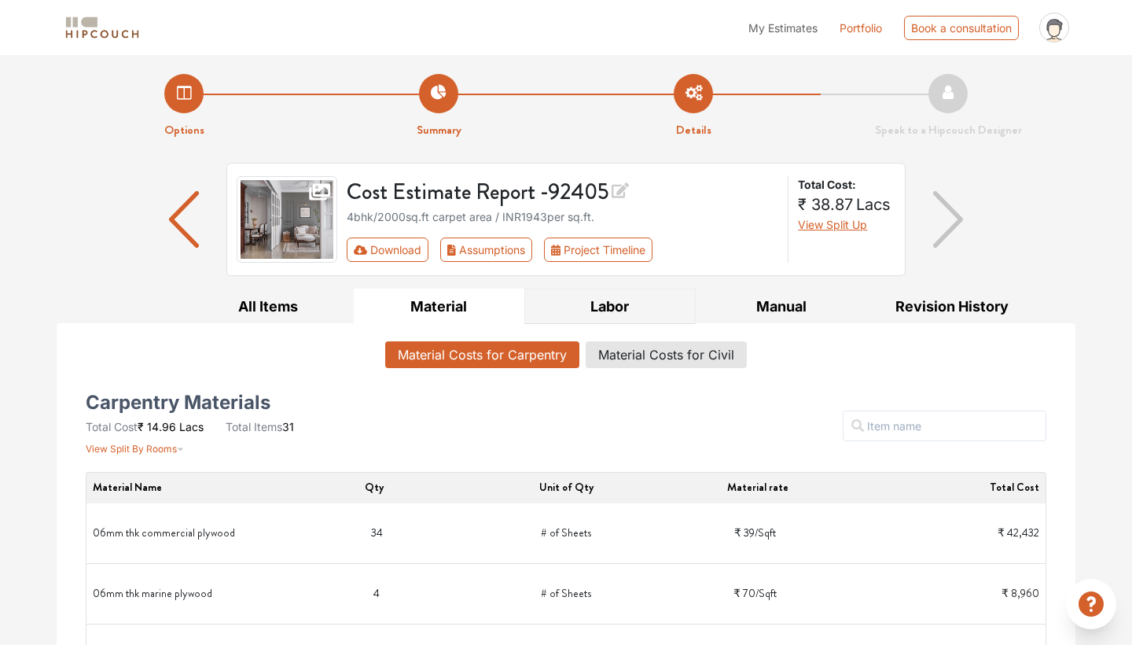
click at [617, 303] on button "Labor" at bounding box center [609, 306] width 171 height 35
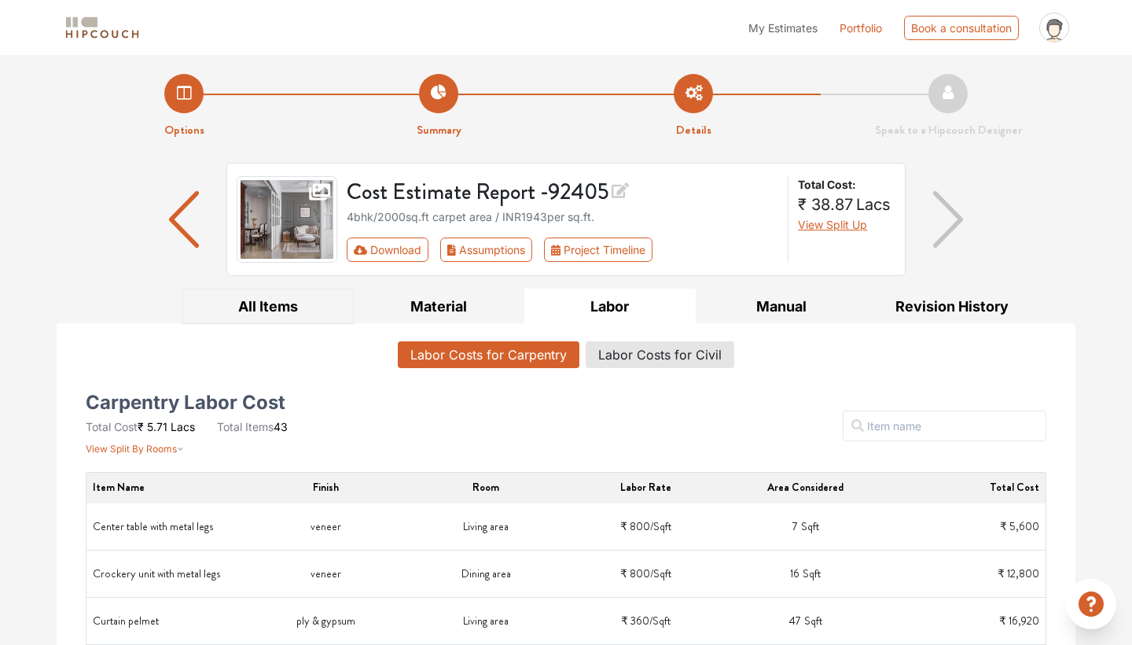
click at [291, 304] on button "All Items" at bounding box center [267, 306] width 171 height 35
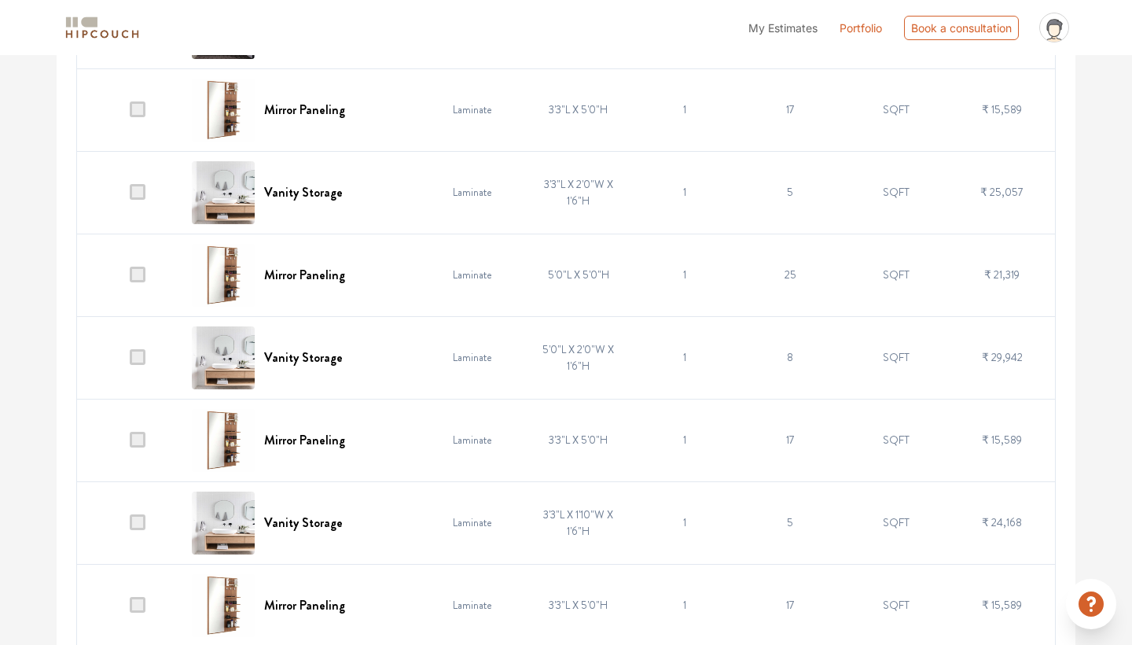
scroll to position [1011, 0]
click at [309, 443] on h6 "Mirror Paneling" at bounding box center [304, 439] width 81 height 15
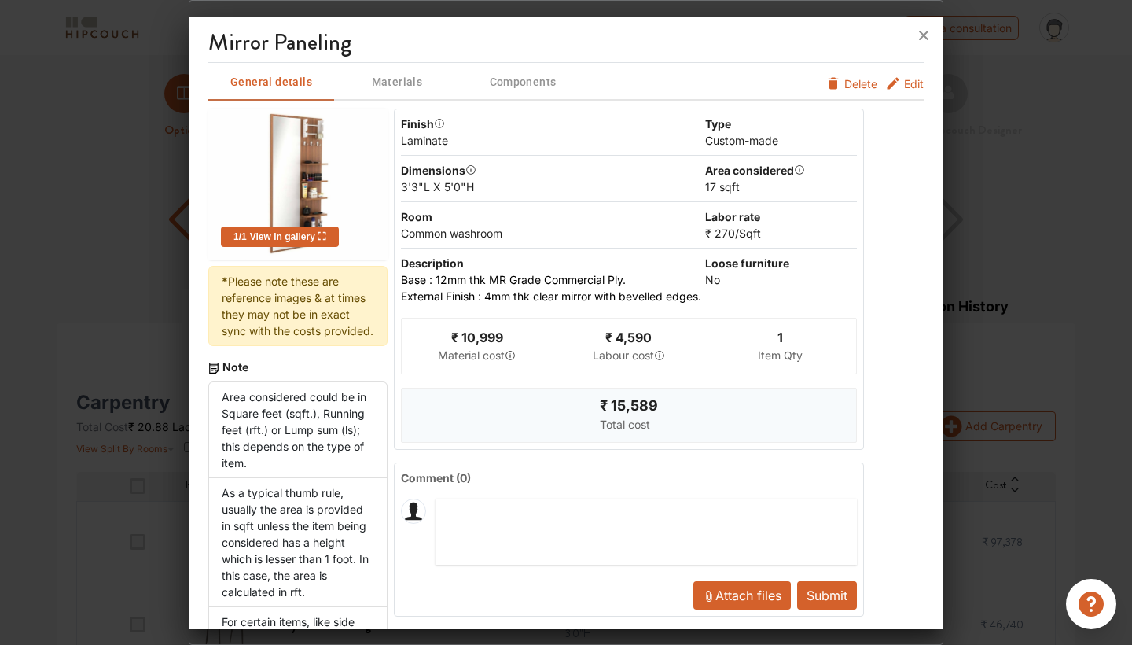
scroll to position [0, 0]
click at [923, 39] on icon at bounding box center [923, 35] width 25 height 25
